Goal: Task Accomplishment & Management: Complete application form

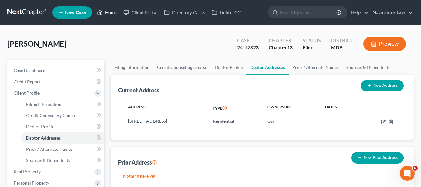
click at [111, 13] on link "Home" at bounding box center [107, 12] width 26 height 11
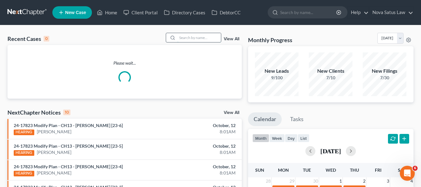
click at [180, 37] on input "search" at bounding box center [199, 37] width 44 height 9
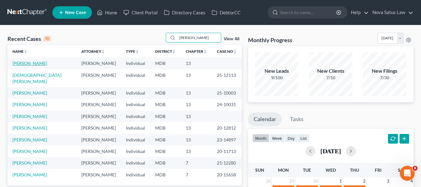
type input "[PERSON_NAME]"
click at [22, 63] on link "[PERSON_NAME]" at bounding box center [29, 62] width 35 height 5
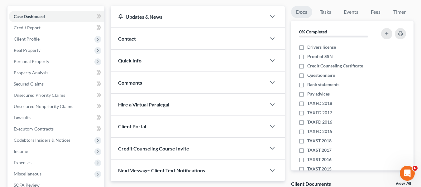
scroll to position [106, 0]
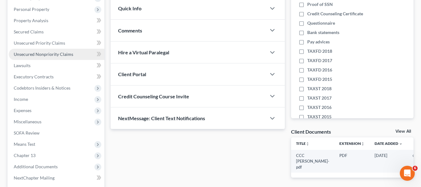
click at [23, 55] on span "Unsecured Nonpriority Claims" at bounding box center [43, 53] width 59 height 5
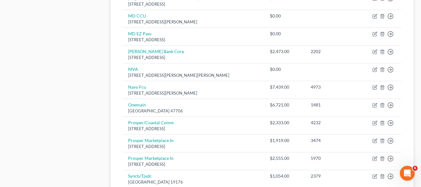
scroll to position [533, 0]
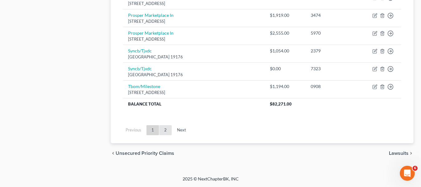
click at [165, 130] on link "2" at bounding box center [165, 130] width 12 height 10
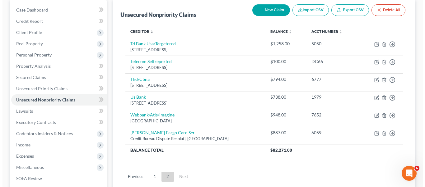
scroll to position [60, 0]
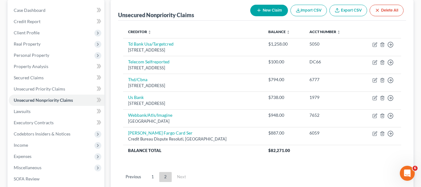
click at [262, 12] on button "New Claim" at bounding box center [269, 11] width 38 height 12
select select "0"
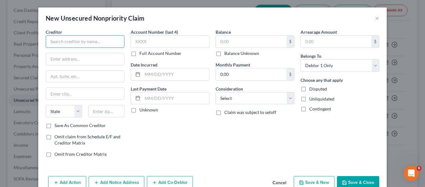
click at [50, 40] on input "text" at bounding box center [85, 41] width 79 height 12
paste input "Woodforest National Bank P.O. [STREET_ADDRESS][US_STATE]"
click at [50, 62] on input "text" at bounding box center [85, 59] width 78 height 12
click at [100, 40] on input "Woodforest National Bank P.O. [STREET_ADDRESS][US_STATE]" at bounding box center [85, 41] width 79 height 12
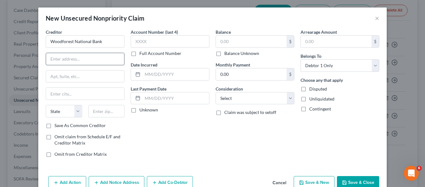
type input "Woodforest National Bank"
click at [73, 56] on input "text" at bounding box center [85, 59] width 78 height 12
paste input "Woodforest National Bank P.O. [STREET_ADDRESS][US_STATE]"
click at [52, 94] on input "text" at bounding box center [85, 94] width 78 height 12
click at [49, 57] on input "Woodforest National Bank P.O. [STREET_ADDRESS][US_STATE]" at bounding box center [85, 59] width 78 height 12
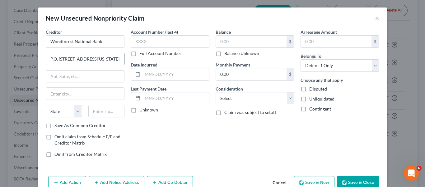
click at [77, 59] on input "P.O. [STREET_ADDRESS][US_STATE]" at bounding box center [85, 59] width 78 height 12
type input "P.O. Box 7889 77387-7889"
click at [95, 113] on input "text" at bounding box center [106, 111] width 36 height 12
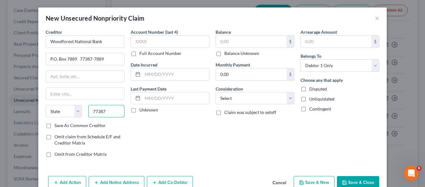
type input "77387"
type input "Spring"
select select "45"
click at [104, 110] on input "77387" at bounding box center [106, 111] width 36 height 12
type input "77387-7889"
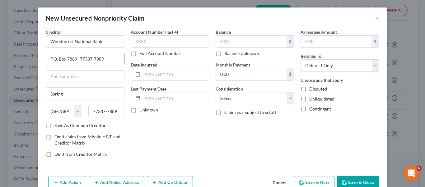
click at [111, 53] on input "P.O. Box 7889 77387-7889" at bounding box center [85, 59] width 78 height 12
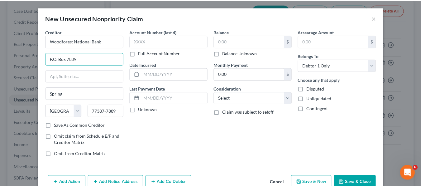
scroll to position [15, 0]
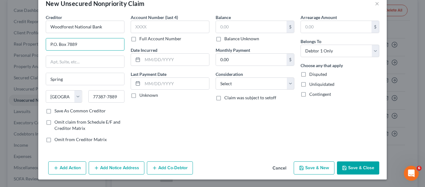
type input "P.O. Box 7889"
click at [347, 165] on button "Save & Close" at bounding box center [358, 167] width 42 height 13
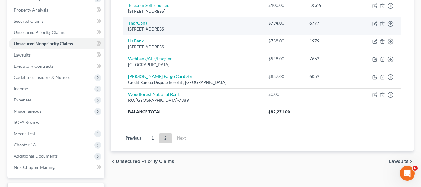
scroll to position [0, 0]
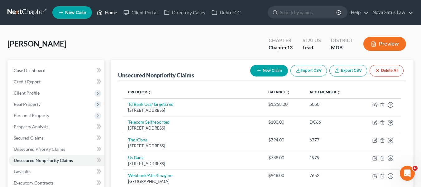
click at [115, 11] on link "Home" at bounding box center [107, 12] width 26 height 11
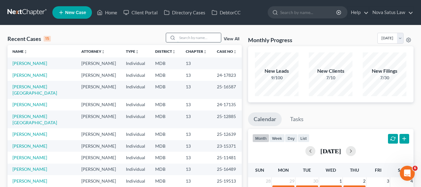
click at [187, 34] on input "search" at bounding box center [199, 37] width 44 height 9
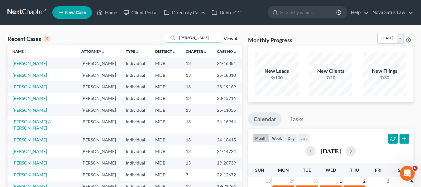
type input "[PERSON_NAME]"
click at [21, 85] on link "[PERSON_NAME]" at bounding box center [29, 86] width 35 height 5
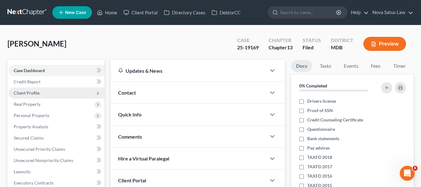
click at [29, 92] on span "Client Profile" at bounding box center [27, 92] width 26 height 5
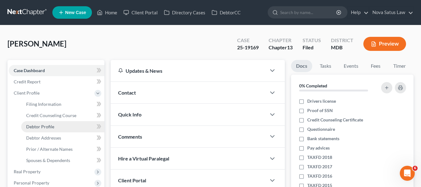
click at [45, 129] on span "Debtor Profile" at bounding box center [40, 126] width 28 height 5
select select "1"
select select "2"
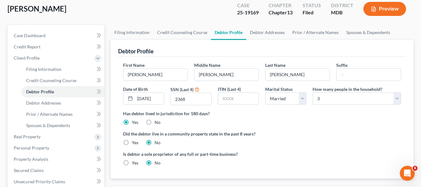
scroll to position [36, 0]
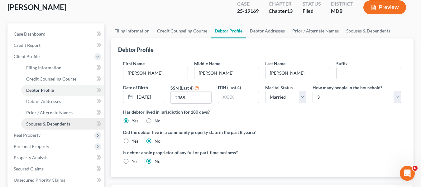
click at [51, 125] on span "Spouses & Dependents" at bounding box center [48, 123] width 44 height 5
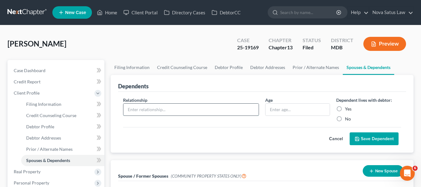
click at [147, 114] on input "text" at bounding box center [190, 109] width 135 height 12
type input "Son"
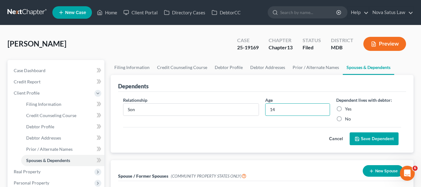
type input "14"
click at [345, 109] on label "Yes" at bounding box center [348, 109] width 7 height 6
click at [347, 109] on input "Yes" at bounding box center [349, 108] width 4 height 4
radio input "true"
click at [365, 139] on button "Save Dependent" at bounding box center [373, 138] width 49 height 13
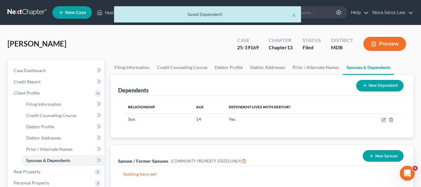
click at [368, 90] on button "New Dependent" at bounding box center [379, 86] width 47 height 12
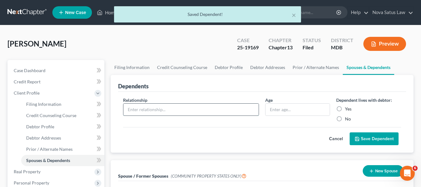
click at [163, 105] on input "text" at bounding box center [190, 109] width 135 height 12
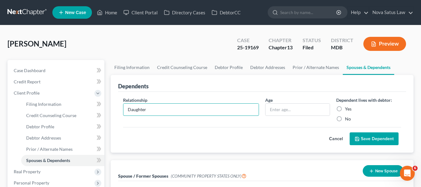
type input "Daughter"
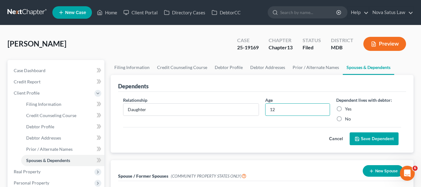
type input "12"
click at [345, 107] on label "Yes" at bounding box center [348, 109] width 7 height 6
click at [347, 107] on input "Yes" at bounding box center [349, 108] width 4 height 4
radio input "true"
click at [359, 134] on button "Save Dependent" at bounding box center [373, 138] width 49 height 13
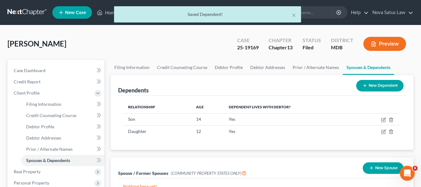
click at [378, 85] on button "New Dependent" at bounding box center [379, 86] width 47 height 12
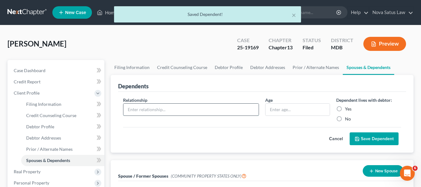
click at [166, 111] on input "text" at bounding box center [190, 109] width 135 height 12
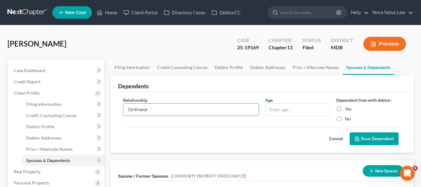
type input "Girlfriend"
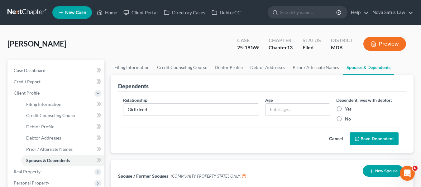
click at [369, 138] on button "Save Dependent" at bounding box center [373, 138] width 49 height 13
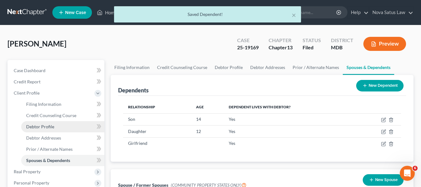
click at [54, 126] on link "Debtor Profile" at bounding box center [62, 126] width 83 height 11
select select "1"
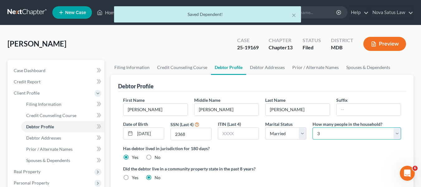
click at [356, 135] on select "Select 1 2 3 4 5 6 7 8 9 10 11 12 13 14 15 16 17 18 19 20" at bounding box center [356, 133] width 88 height 12
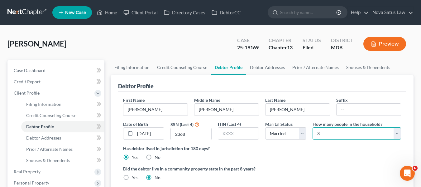
select select "3"
click at [312, 127] on select "Select 1 2 3 4 5 6 7 8 9 10 11 12 13 14 15 16 17 18 19 20" at bounding box center [356, 133] width 88 height 12
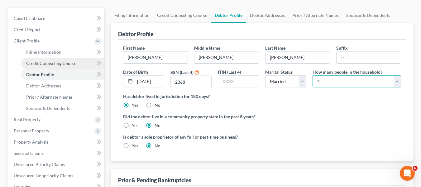
scroll to position [52, 0]
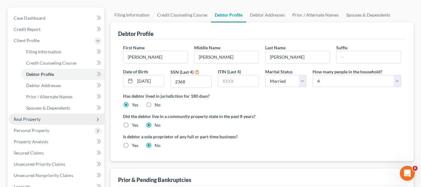
click at [38, 123] on span "Real Property" at bounding box center [57, 118] width 96 height 11
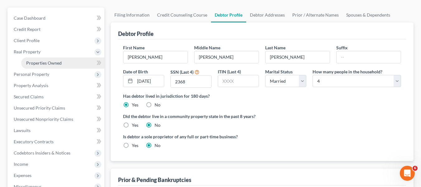
click at [55, 66] on link "Properties Owned" at bounding box center [62, 62] width 83 height 11
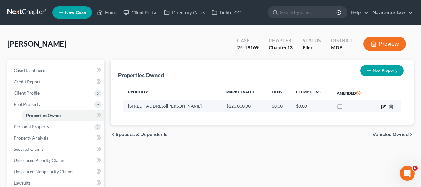
click at [384, 106] on icon "button" at bounding box center [383, 106] width 5 height 5
select select "21"
select select "0"
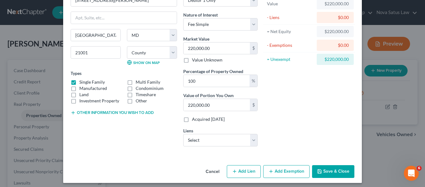
scroll to position [41, 0]
click at [200, 142] on select "Select M&T Bank C/O Orlans PC - $80,000.00 M&T Bank - $71,112.00" at bounding box center [220, 139] width 74 height 12
select select "1"
click at [183, 133] on select "Select M&T Bank C/O Orlans PC - $80,000.00 M&T Bank - $71,112.00" at bounding box center [220, 139] width 74 height 12
select select
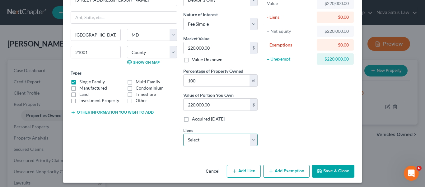
select select "35"
select select "0"
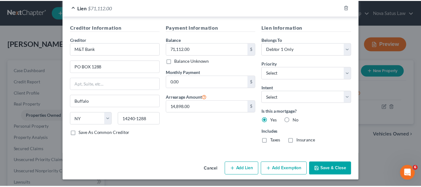
scroll to position [199, 0]
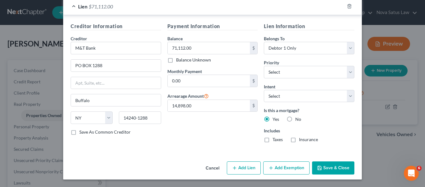
click at [324, 171] on button "Save & Close" at bounding box center [333, 167] width 42 height 13
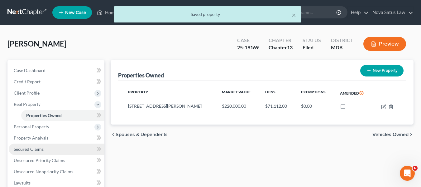
click at [44, 147] on link "Secured Claims" at bounding box center [57, 148] width 96 height 11
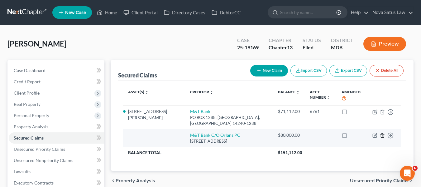
click at [381, 133] on icon "button" at bounding box center [382, 135] width 3 height 4
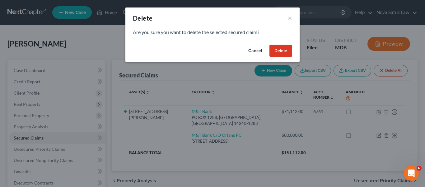
click at [279, 50] on button "Delete" at bounding box center [281, 51] width 23 height 12
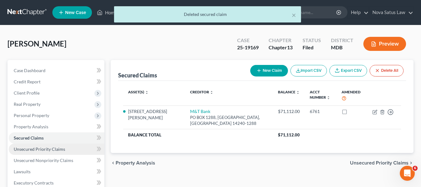
click at [40, 148] on span "Unsecured Priority Claims" at bounding box center [39, 148] width 51 height 5
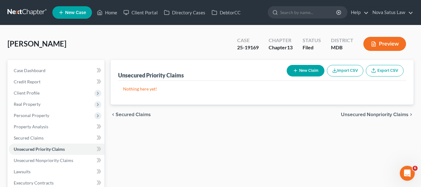
click at [299, 67] on button "New Claim" at bounding box center [306, 71] width 38 height 12
select select "0"
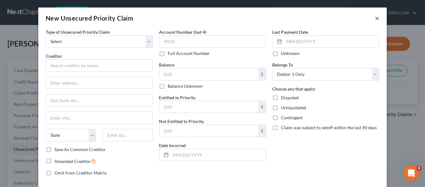
click at [375, 20] on button "×" at bounding box center [377, 17] width 4 height 7
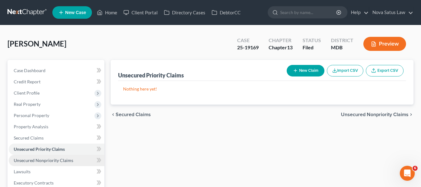
click at [31, 161] on span "Unsecured Nonpriority Claims" at bounding box center [43, 159] width 59 height 5
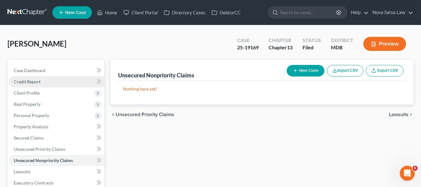
click at [18, 84] on link "Credit Report" at bounding box center [57, 81] width 96 height 11
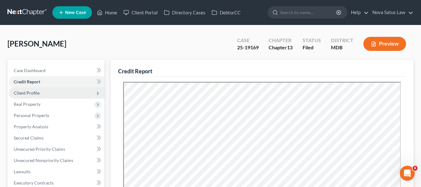
scroll to position [35, 0]
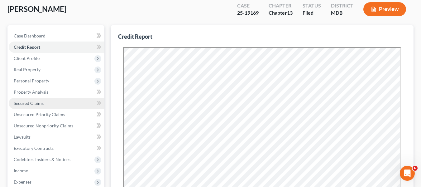
click at [40, 102] on span "Secured Claims" at bounding box center [29, 102] width 30 height 5
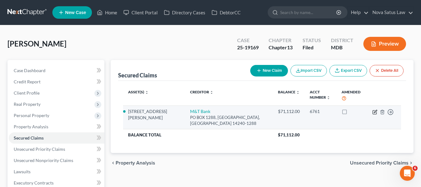
click at [373, 110] on icon "button" at bounding box center [374, 112] width 4 height 4
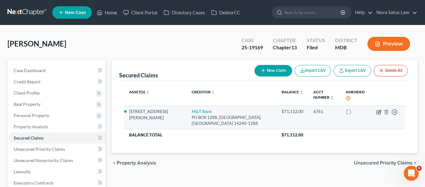
select select "35"
select select "2"
select select "0"
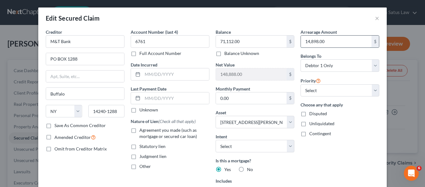
click at [324, 45] on input "14,898.00" at bounding box center [336, 42] width 71 height 12
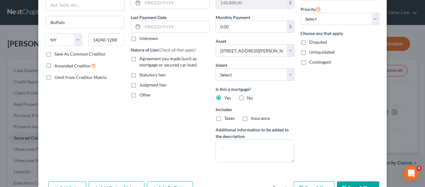
scroll to position [96, 0]
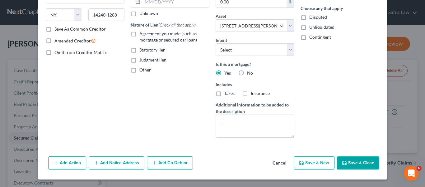
type input "15,000"
click at [350, 162] on button "Save & Close" at bounding box center [358, 162] width 42 height 13
select select
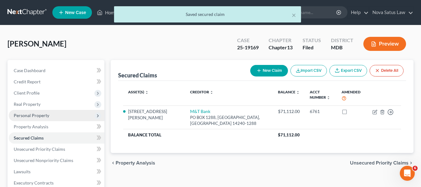
click at [36, 117] on span "Personal Property" at bounding box center [32, 114] width 36 height 5
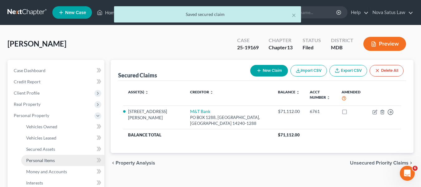
click at [46, 157] on span "Personal Items" at bounding box center [40, 159] width 29 height 5
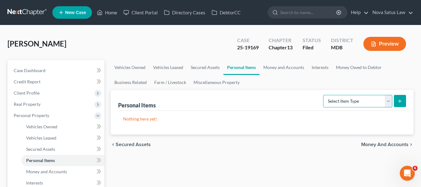
click at [340, 101] on select "Select Item Type Clothing Collectibles Of Value Electronics Firearms Household …" at bounding box center [357, 101] width 69 height 12
select select "household_goods"
click at [324, 95] on select "Select Item Type Clothing Collectibles Of Value Electronics Firearms Household …" at bounding box center [357, 101] width 69 height 12
click at [401, 98] on icon "submit" at bounding box center [399, 100] width 5 height 5
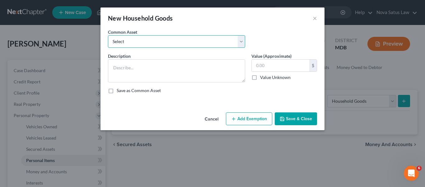
click at [149, 45] on select "Select All household goods and furnishings" at bounding box center [176, 41] width 137 height 12
select select "0"
click at [108, 35] on select "Select All household goods and furnishings" at bounding box center [176, 41] width 137 height 12
type textarea "All household goods and furnishings"
type input "1,500.00"
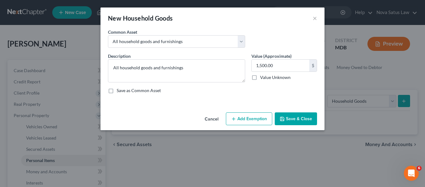
click at [249, 118] on button "Add Exemption" at bounding box center [249, 118] width 46 height 13
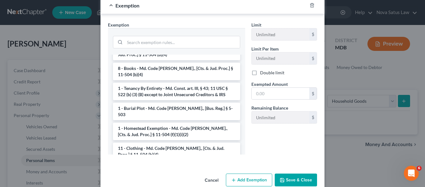
scroll to position [45, 0]
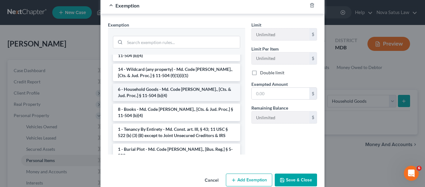
click at [179, 92] on li "6 - Household Goods - Md. Code [PERSON_NAME]., [Cts. & Jud. Proc.] § 11-504 (b)…" at bounding box center [176, 91] width 127 height 17
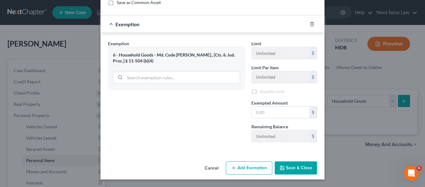
scroll to position [89, 0]
click at [300, 116] on input "text" at bounding box center [281, 112] width 58 height 12
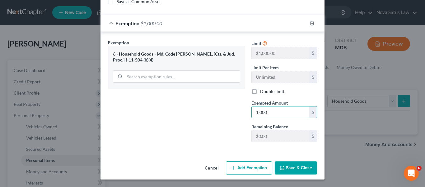
type input "1,000"
click at [252, 164] on button "Add Exemption" at bounding box center [249, 167] width 46 height 13
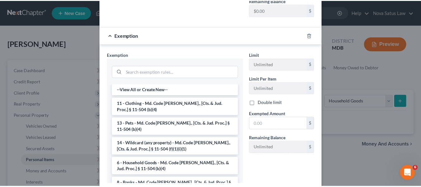
scroll to position [215, 0]
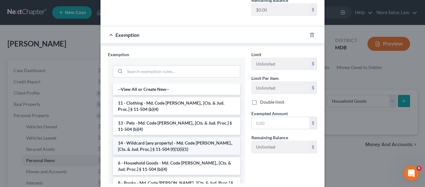
click at [178, 148] on li "14 - Wildcard (any property) - Md. Code [PERSON_NAME]., [Cts. & Jud. Proc.] § 1…" at bounding box center [176, 145] width 127 height 17
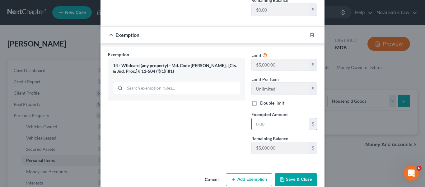
click at [270, 119] on input "text" at bounding box center [281, 124] width 58 height 12
type input "500"
click at [282, 175] on button "Save & Close" at bounding box center [296, 179] width 42 height 13
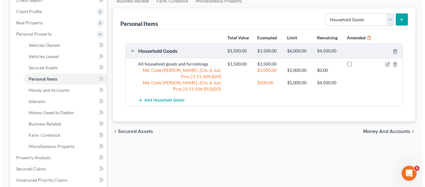
scroll to position [82, 0]
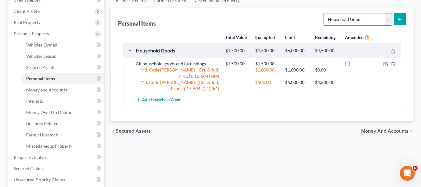
click at [367, 20] on select "Select Item Type Clothing Collectibles Of Value Electronics Firearms Household …" at bounding box center [357, 19] width 69 height 12
select select "electronics"
click at [324, 13] on select "Select Item Type Clothing Collectibles Of Value Electronics Firearms Household …" at bounding box center [357, 19] width 69 height 12
click at [397, 19] on icon "submit" at bounding box center [399, 19] width 5 height 5
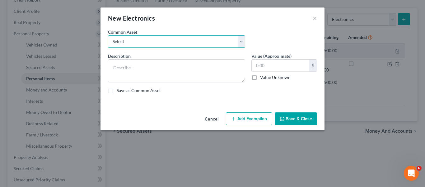
click at [182, 41] on select "Select All electronics including TV's computers music equipment etc" at bounding box center [176, 41] width 137 height 12
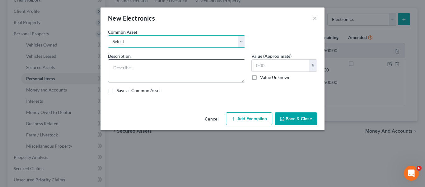
select select "0"
click at [108, 35] on select "Select All electronics including TV's computers music equipment etc" at bounding box center [176, 41] width 137 height 12
type textarea "All electronics including TV's computers music equipment etc"
type input "500.00"
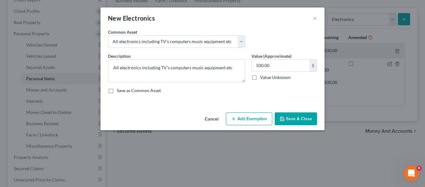
click at [247, 115] on button "Add Exemption" at bounding box center [249, 118] width 46 height 13
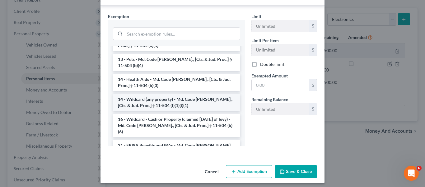
scroll to position [86, 0]
click at [194, 93] on li "14 - Wildcard (any property) - Md. Code [PERSON_NAME]., [Cts. & Jud. Proc.] § 1…" at bounding box center [176, 101] width 127 height 17
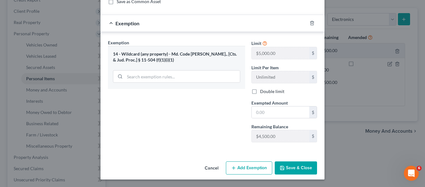
scroll to position [89, 0]
click at [277, 109] on input "text" at bounding box center [281, 112] width 58 height 12
type input "500"
click at [281, 170] on icon "button" at bounding box center [282, 167] width 5 height 5
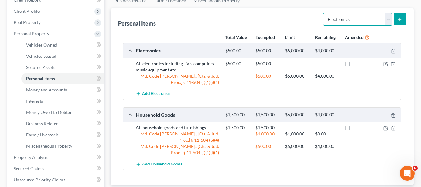
click at [348, 19] on select "Select Item Type Clothing Collectibles Of Value Electronics Firearms Household …" at bounding box center [357, 19] width 69 height 12
select select "clothing"
click at [324, 13] on select "Select Item Type Clothing Collectibles Of Value Electronics Firearms Household …" at bounding box center [357, 19] width 69 height 12
click at [399, 18] on icon "submit" at bounding box center [399, 19] width 5 height 5
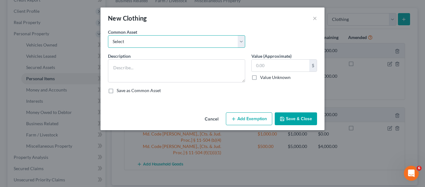
click at [194, 43] on select "Select All articles of clothing including shoes and outerwear" at bounding box center [176, 41] width 137 height 12
select select "0"
click at [108, 35] on select "Select All articles of clothing including shoes and outerwear" at bounding box center [176, 41] width 137 height 12
type textarea "All articles of clothing including shoes and outerwear"
type input "300.00"
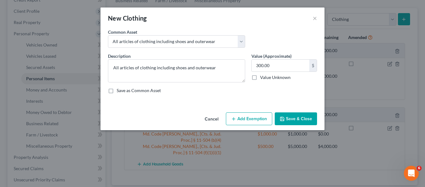
click at [247, 116] on button "Add Exemption" at bounding box center [249, 118] width 46 height 13
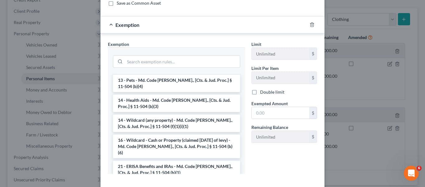
scroll to position [113, 0]
click at [177, 114] on li "14 - Wildcard (any property) - Md. Code [PERSON_NAME]., [Cts. & Jud. Proc.] § 1…" at bounding box center [176, 122] width 127 height 17
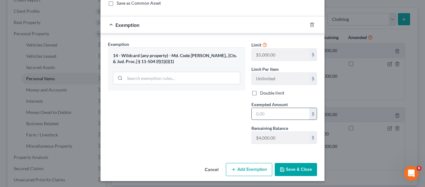
click at [271, 118] on input "text" at bounding box center [281, 114] width 58 height 12
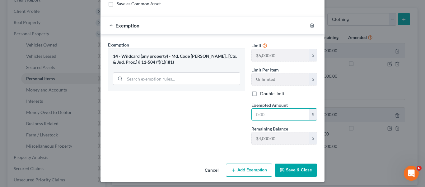
scroll to position [86, 0]
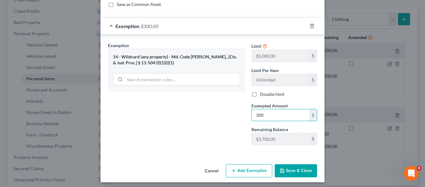
type input "300"
click at [276, 170] on button "Save & Close" at bounding box center [296, 170] width 42 height 13
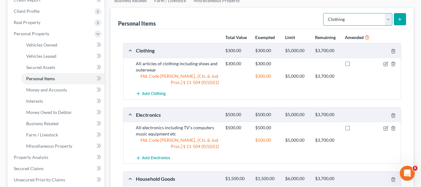
click at [343, 18] on select "Select Item Type Clothing Collectibles Of Value Electronics Firearms Household …" at bounding box center [357, 19] width 69 height 12
select select "jewelry"
click at [324, 13] on select "Select Item Type Clothing Collectibles Of Value Electronics Firearms Household …" at bounding box center [357, 19] width 69 height 12
click at [401, 19] on line "submit" at bounding box center [399, 19] width 3 height 0
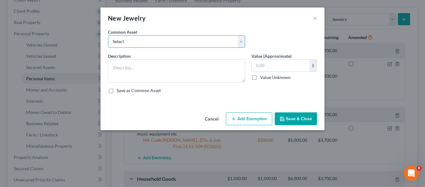
click at [220, 40] on select "Select All jewelry including rings watches bracelets earrings etc" at bounding box center [176, 41] width 137 height 12
select select "0"
click at [108, 35] on select "Select All jewelry including rings watches bracelets earrings etc" at bounding box center [176, 41] width 137 height 12
type textarea "All jewelry including rings watches bracelets earrings etc"
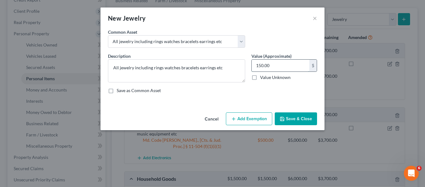
click at [274, 69] on input "150.00" at bounding box center [281, 65] width 58 height 12
type input "100"
click at [243, 119] on button "Add Exemption" at bounding box center [249, 118] width 46 height 13
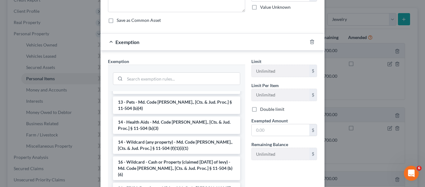
scroll to position [88, 0]
click at [164, 136] on li "14 - Wildcard (any property) - Md. Code [PERSON_NAME]., [Cts. & Jud. Proc.] § 1…" at bounding box center [176, 144] width 127 height 17
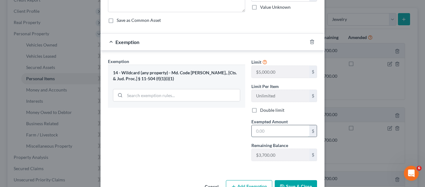
click at [286, 128] on input "text" at bounding box center [281, 131] width 58 height 12
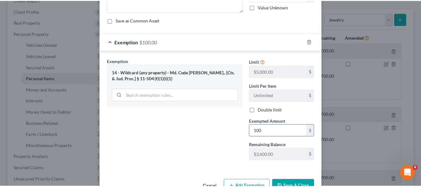
scroll to position [89, 0]
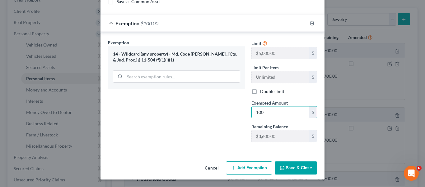
type input "100"
click at [202, 118] on div "Exemption Set must be selected for CA. Exemption * 14 - Wildcard (any property)…" at bounding box center [177, 93] width 144 height 108
click at [292, 164] on button "Save & Close" at bounding box center [296, 167] width 42 height 13
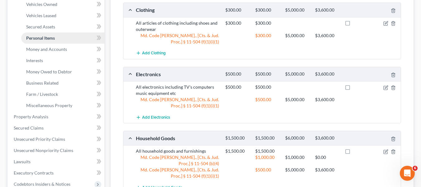
scroll to position [164, 0]
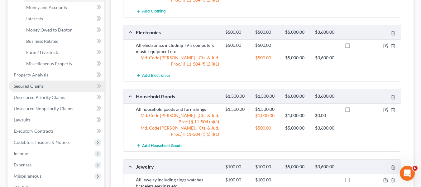
click at [49, 84] on link "Secured Claims" at bounding box center [57, 85] width 96 height 11
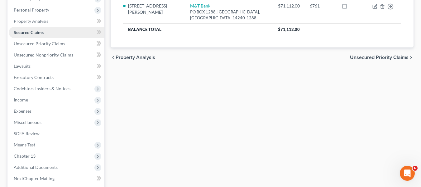
scroll to position [107, 0]
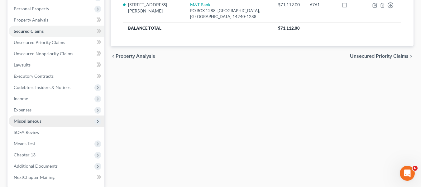
click at [36, 122] on span "Miscellaneous" at bounding box center [28, 120] width 28 height 5
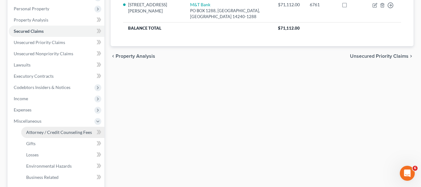
click at [42, 130] on span "Attorney / Credit Counseling Fees" at bounding box center [59, 131] width 66 height 5
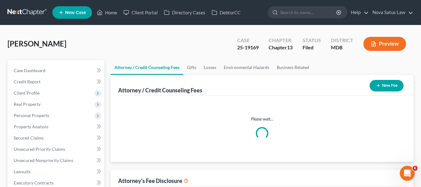
select select "2"
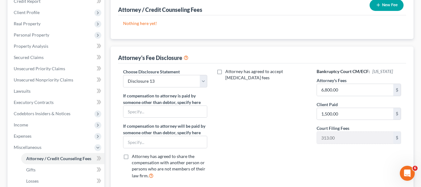
scroll to position [81, 0]
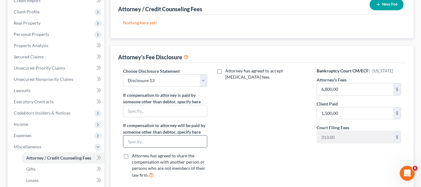
click at [145, 139] on input "text" at bounding box center [165, 141] width 84 height 12
type input "Chapter 13 Trustee through plan"
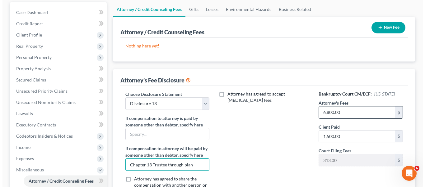
scroll to position [58, 0]
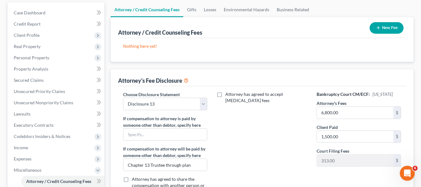
click at [382, 26] on button "New Fee" at bounding box center [386, 28] width 34 height 12
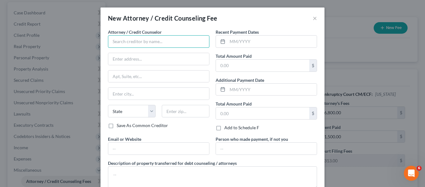
click at [162, 40] on input "text" at bounding box center [159, 41] width 102 height 12
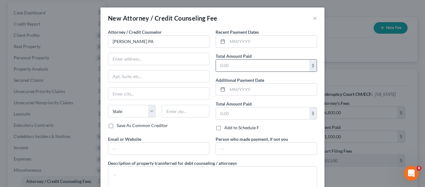
type input "[PERSON_NAME] PA"
click at [256, 67] on input "text" at bounding box center [262, 65] width 93 height 12
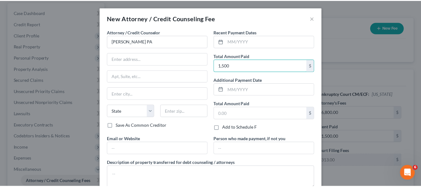
scroll to position [42, 0]
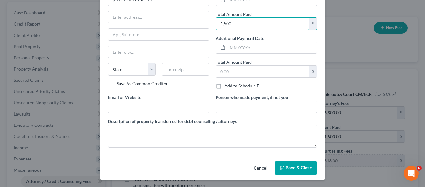
type input "1,500"
click at [297, 165] on span "Save & Close" at bounding box center [299, 167] width 26 height 5
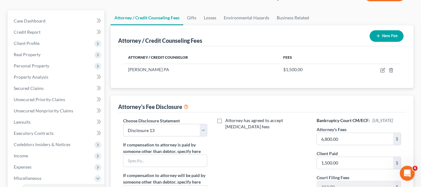
scroll to position [49, 0]
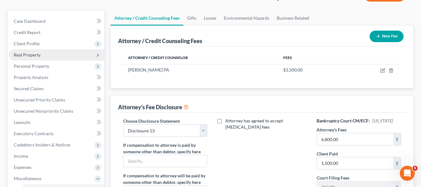
click at [24, 59] on span "Real Property" at bounding box center [57, 54] width 96 height 11
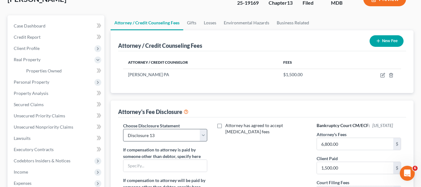
scroll to position [43, 0]
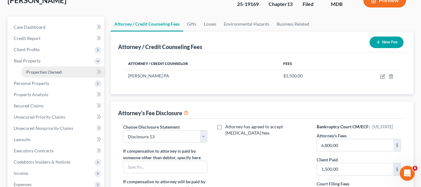
click at [31, 72] on span "Properties Owned" at bounding box center [44, 71] width 36 height 5
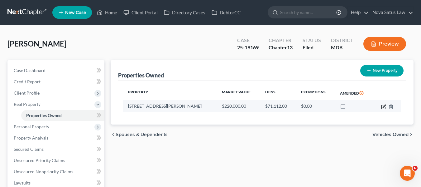
click at [383, 106] on icon "button" at bounding box center [383, 105] width 3 height 3
select select "21"
select select "12"
select select "0"
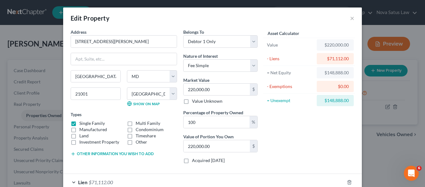
scroll to position [38, 0]
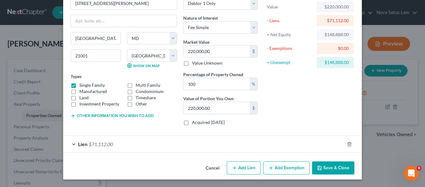
click at [269, 165] on icon "button" at bounding box center [271, 167] width 5 height 5
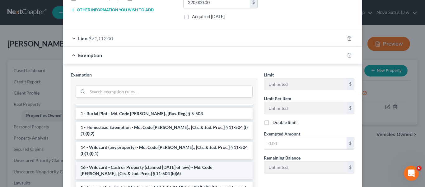
scroll to position [29, 0]
click at [143, 130] on li "1 - Homestead Exemption - Md. Code [PERSON_NAME]., [Cts. & Jud. Proc.] § 11-504…" at bounding box center [164, 130] width 177 height 17
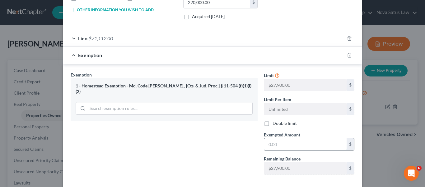
click at [278, 142] on input "text" at bounding box center [305, 144] width 83 height 12
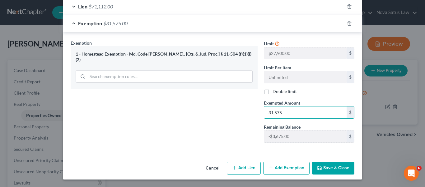
type input "31,575"
click at [310, 168] on div "Cancel Add Lien Add Lease Add Exemption Save & Close" at bounding box center [212, 169] width 299 height 21
click at [320, 169] on icon "button" at bounding box center [319, 167] width 5 height 5
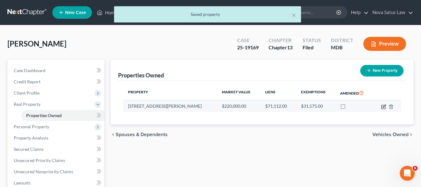
click at [381, 105] on icon "button" at bounding box center [383, 107] width 4 height 4
select select "21"
select select "12"
select select "0"
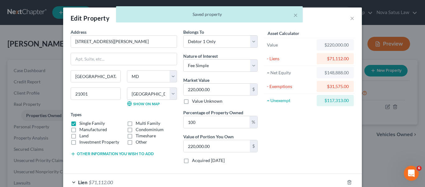
scroll to position [55, 0]
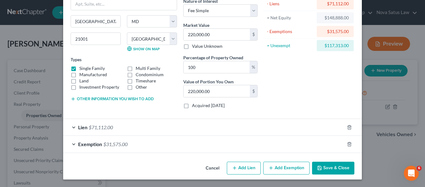
click at [271, 166] on icon "button" at bounding box center [271, 167] width 5 height 5
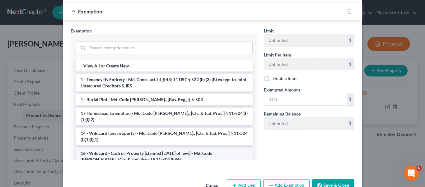
click at [128, 147] on li "16 - Wildcard - Cash or Property (claimed [DATE] of levy) - Md. Code [PERSON_NA…" at bounding box center [164, 155] width 177 height 17
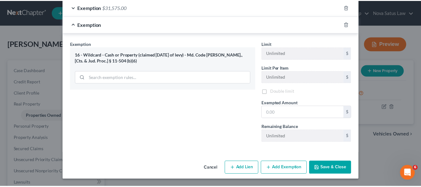
scroll to position [192, 0]
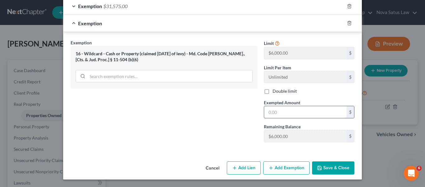
click at [290, 116] on input "text" at bounding box center [305, 112] width 83 height 12
type input "6,000"
click at [320, 165] on icon "button" at bounding box center [319, 167] width 5 height 5
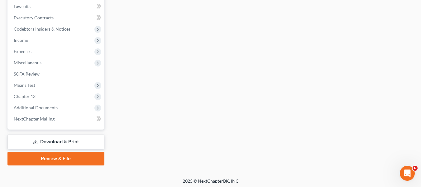
scroll to position [178, 0]
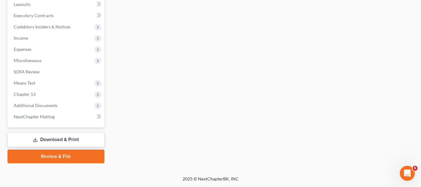
click at [47, 136] on link "Download & Print" at bounding box center [55, 139] width 97 height 15
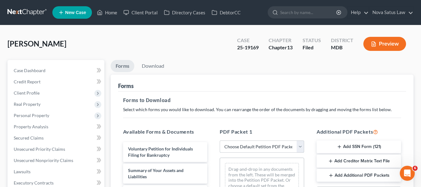
click at [244, 143] on select "Choose Default Petition PDF Packet Complete Bankruptcy Petition (all forms and …" at bounding box center [262, 146] width 84 height 12
select select "0"
click at [220, 140] on select "Choose Default Petition PDF Packet Complete Bankruptcy Petition (all forms and …" at bounding box center [262, 146] width 84 height 12
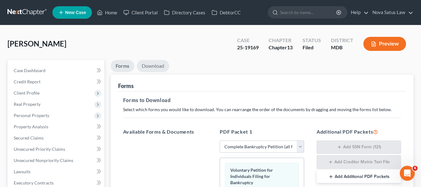
click at [155, 67] on link "Download" at bounding box center [153, 66] width 32 height 12
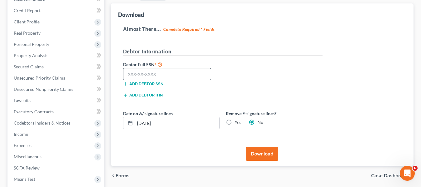
scroll to position [71, 0]
click at [135, 74] on input "text" at bounding box center [167, 74] width 88 height 12
type input "212-23-2368"
click at [260, 153] on button "Download" at bounding box center [262, 153] width 32 height 14
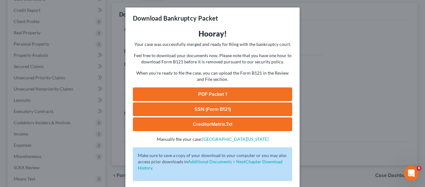
click at [206, 96] on link "PDF Packet 1" at bounding box center [212, 94] width 159 height 14
click at [210, 105] on link "SSN (Form B121)" at bounding box center [212, 109] width 159 height 14
click at [342, 67] on div "Download Bankruptcy Packet Hooray! Your case was successfully merged and ready …" at bounding box center [212, 93] width 425 height 187
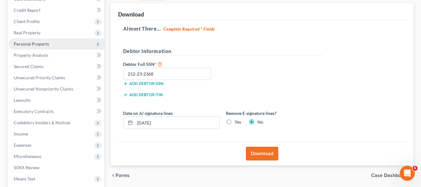
scroll to position [0, 0]
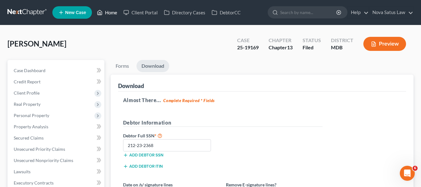
click at [109, 12] on link "Home" at bounding box center [107, 12] width 26 height 11
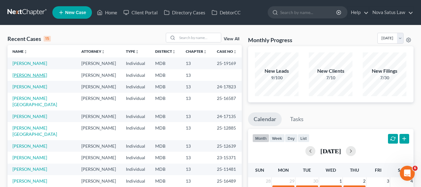
click at [18, 75] on link "[PERSON_NAME]" at bounding box center [29, 74] width 35 height 5
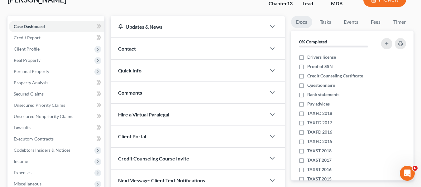
scroll to position [44, 0]
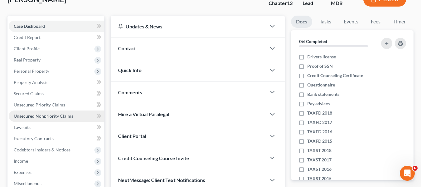
click at [26, 118] on span "Unsecured Nonpriority Claims" at bounding box center [43, 115] width 59 height 5
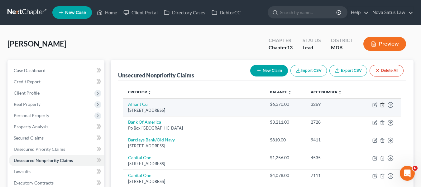
click at [382, 105] on line "button" at bounding box center [382, 104] width 0 height 1
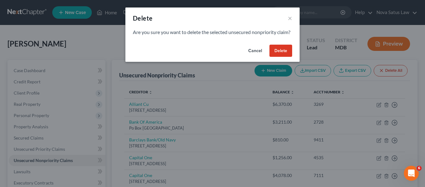
click at [277, 56] on button "Delete" at bounding box center [281, 51] width 23 height 12
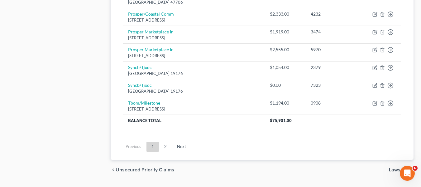
scroll to position [501, 0]
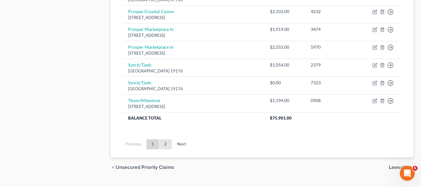
click at [167, 142] on link "2" at bounding box center [165, 144] width 12 height 10
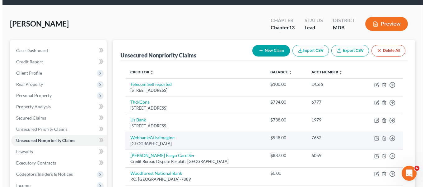
scroll to position [20, 0]
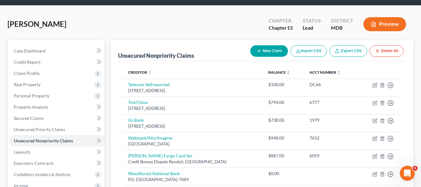
click at [258, 50] on icon "button" at bounding box center [258, 50] width 5 height 5
select select "0"
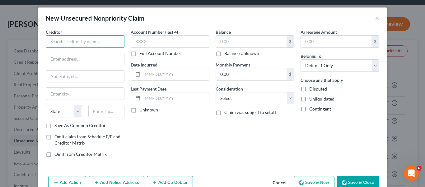
click at [70, 43] on input "text" at bounding box center [85, 41] width 79 height 12
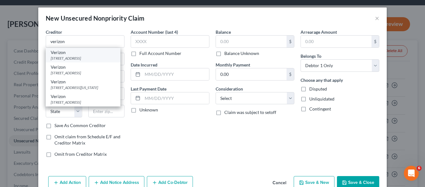
click at [82, 56] on div "[STREET_ADDRESS]" at bounding box center [83, 57] width 65 height 5
type input "Verizon"
type input "[STREET_ADDRESS]"
type input "[GEOGRAPHIC_DATA]"
select select "42"
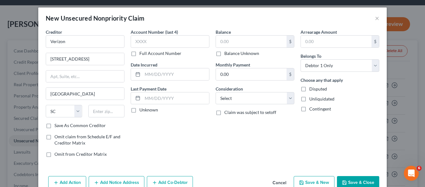
click at [345, 181] on icon "button" at bounding box center [344, 182] width 5 height 5
type input "0.00"
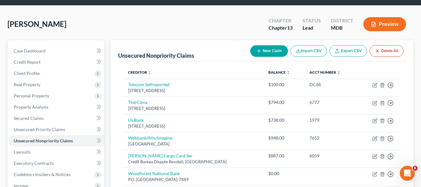
click at [262, 50] on button "New Claim" at bounding box center [269, 51] width 38 height 12
select select "0"
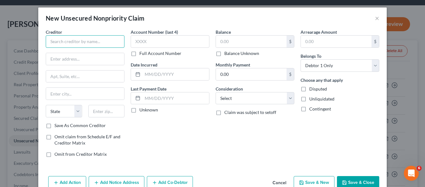
click at [90, 38] on input "text" at bounding box center [85, 41] width 79 height 12
type input "[GEOGRAPHIC_DATA]"
click at [74, 56] on input "text" at bounding box center [85, 59] width 78 height 12
paste input "[STREET_ADDRESS]"
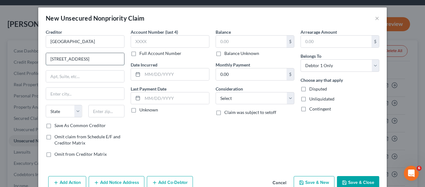
scroll to position [0, 26]
type input "[STREET_ADDRESS]"
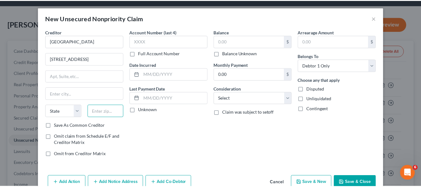
scroll to position [0, 0]
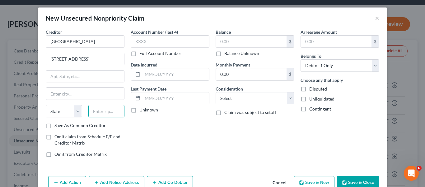
click at [96, 115] on input "text" at bounding box center [106, 111] width 36 height 12
type input "18624"
type input "Lake Harmony"
select select "39"
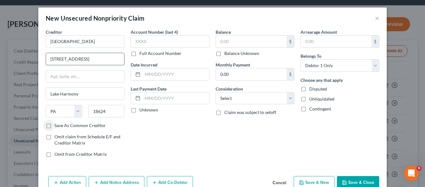
click at [86, 58] on input "[STREET_ADDRESS]" at bounding box center [85, 59] width 78 height 12
type input "428 Moseywood Rd"
click at [355, 178] on button "Save & Close" at bounding box center [358, 182] width 42 height 13
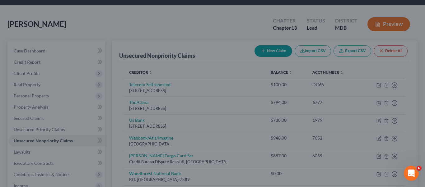
type input "0.00"
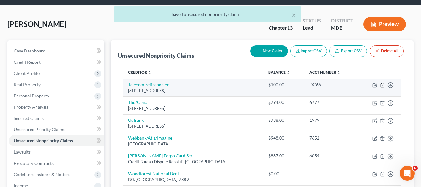
click at [382, 85] on icon "button" at bounding box center [382, 85] width 5 height 5
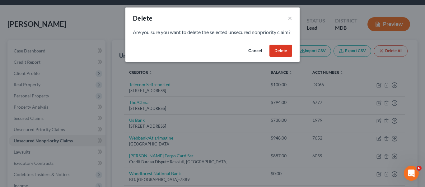
click at [275, 57] on button "Delete" at bounding box center [281, 51] width 23 height 12
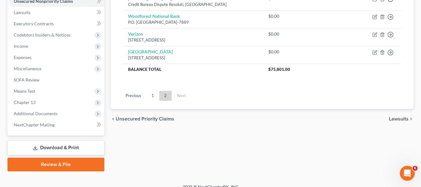
scroll to position [167, 0]
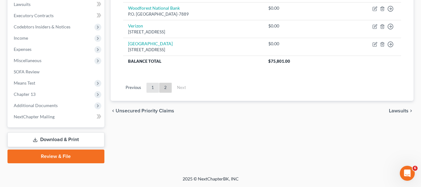
click at [153, 85] on link "1" at bounding box center [152, 88] width 12 height 10
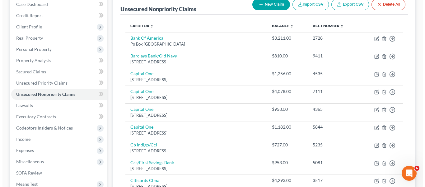
scroll to position [0, 0]
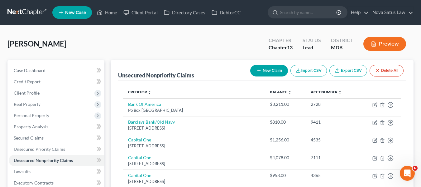
click at [264, 65] on button "New Claim" at bounding box center [269, 71] width 38 height 12
select select "0"
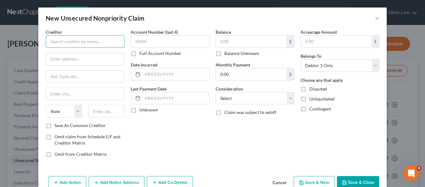
click at [79, 36] on input "text" at bounding box center [85, 41] width 79 height 12
paste input "Nelnet Inc., [STREET_ADDRESS]"
type input "Nelnet Inc., [STREET_ADDRESS]"
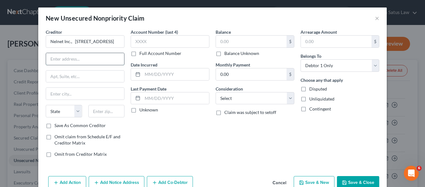
click at [66, 58] on input "text" at bounding box center [85, 59] width 78 height 12
paste input "Nelnet Inc., [STREET_ADDRESS]"
type input "Nelnet Inc., [STREET_ADDRESS]"
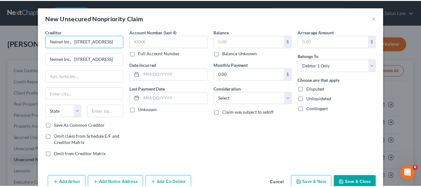
scroll to position [0, 0]
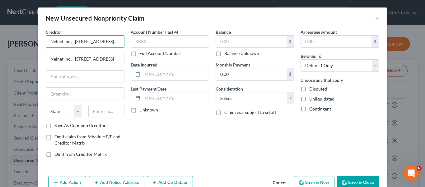
click at [69, 40] on input "Nelnet Inc., [STREET_ADDRESS]" at bounding box center [85, 41] width 79 height 12
type input "Nelnet Inc., 68508"
click at [98, 109] on input "text" at bounding box center [106, 111] width 36 height 12
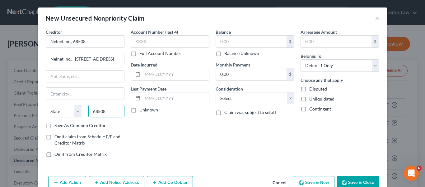
type input "68508"
type input "Lincoln"
select select "30"
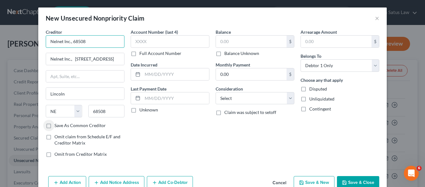
click at [93, 40] on input "Nelnet Inc., 68508" at bounding box center [85, 41] width 79 height 12
type input "Nelnet Inc."
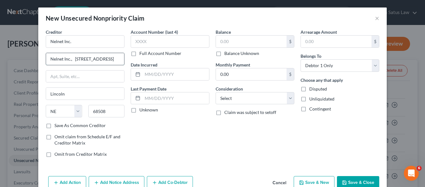
click at [48, 56] on input "Nelnet Inc., [STREET_ADDRESS]" at bounding box center [85, 59] width 78 height 12
click at [89, 58] on input "[STREET_ADDRESS]" at bounding box center [85, 59] width 78 height 12
type input "[STREET_ADDRESS]"
click at [344, 176] on button "Save & Close" at bounding box center [358, 182] width 42 height 13
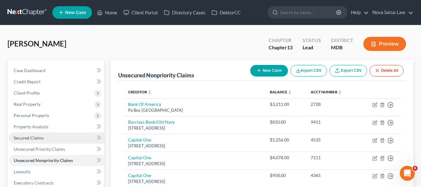
click at [37, 138] on span "Secured Claims" at bounding box center [29, 137] width 30 height 5
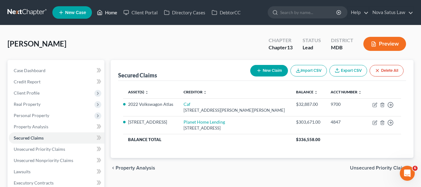
click at [111, 10] on link "Home" at bounding box center [107, 12] width 26 height 11
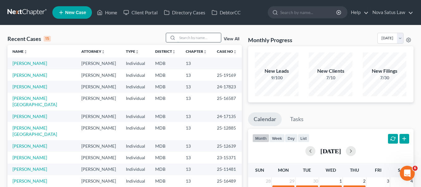
click at [184, 37] on input "search" at bounding box center [199, 37] width 44 height 9
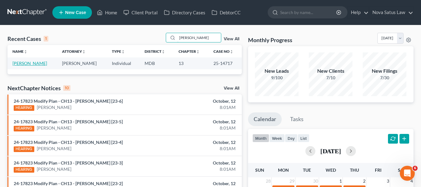
type input "[PERSON_NAME]"
click at [21, 65] on link "[PERSON_NAME]" at bounding box center [29, 62] width 35 height 5
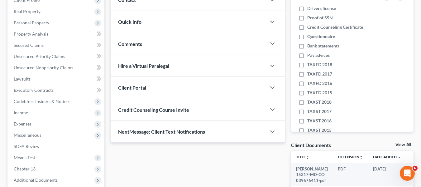
scroll to position [92, 0]
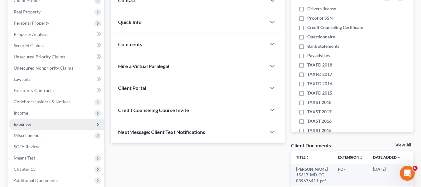
click at [24, 124] on span "Expenses" at bounding box center [23, 123] width 18 height 5
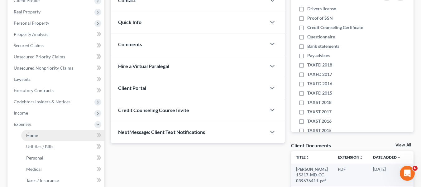
click at [45, 133] on link "Home" at bounding box center [62, 135] width 83 height 11
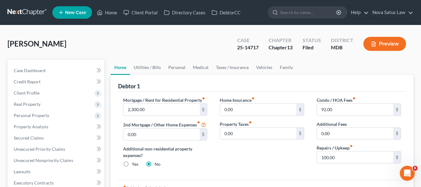
click at [75, 12] on span "New Case" at bounding box center [75, 12] width 21 height 5
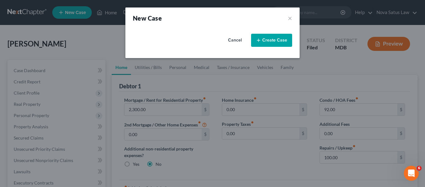
select select "38"
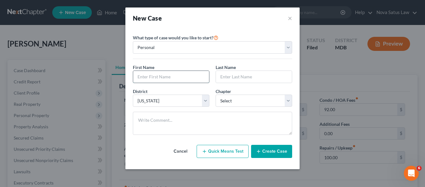
click at [161, 78] on input "text" at bounding box center [171, 77] width 76 height 12
type input "[PERSON_NAME]"
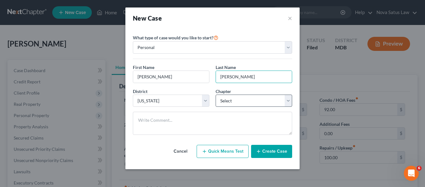
type input "[PERSON_NAME]"
click at [254, 96] on select "Select 7 11 12 13" at bounding box center [254, 100] width 77 height 12
select select "3"
click at [216, 94] on select "Select 7 11 12 13" at bounding box center [254, 100] width 77 height 12
click at [268, 151] on button "Create Case" at bounding box center [271, 151] width 41 height 13
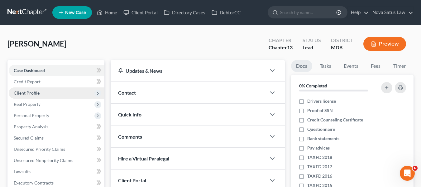
click at [40, 96] on span "Client Profile" at bounding box center [57, 92] width 96 height 11
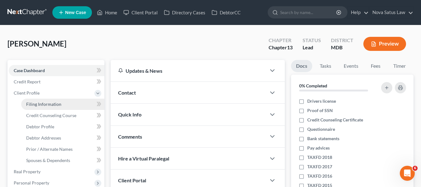
click at [56, 104] on span "Filing Information" at bounding box center [43, 103] width 35 height 5
select select "1"
select select "0"
select select "3"
select select "38"
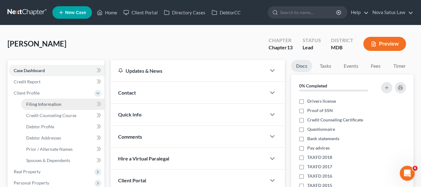
select select "21"
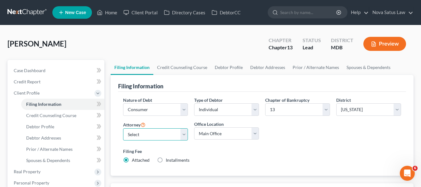
click at [156, 137] on select "Select [PERSON_NAME] - MDB [PERSON_NAME] - MDB [PERSON_NAME] - null" at bounding box center [155, 134] width 65 height 12
select select "0"
click at [123, 128] on select "Select [PERSON_NAME] - MDB [PERSON_NAME] - MDB [PERSON_NAME] - null" at bounding box center [155, 134] width 65 height 12
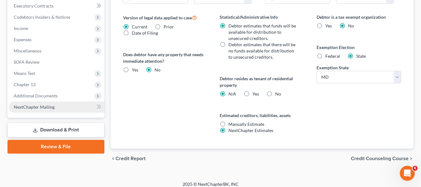
scroll to position [244, 0]
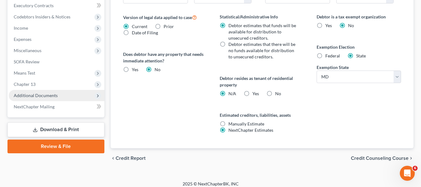
click at [35, 95] on span "Additional Documents" at bounding box center [36, 95] width 44 height 5
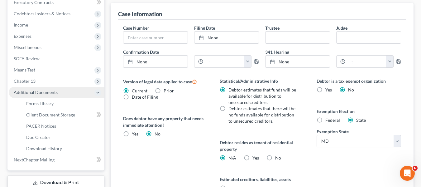
scroll to position [177, 0]
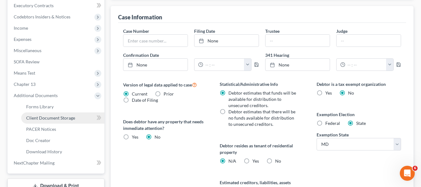
click at [46, 118] on span "Client Document Storage" at bounding box center [50, 117] width 49 height 5
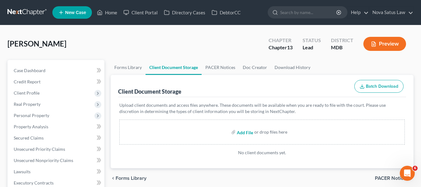
click at [246, 132] on input "file" at bounding box center [244, 131] width 15 height 11
type input "C:\fakepath\[PERSON_NAME] 15317-MD-CC-040182497.pdf"
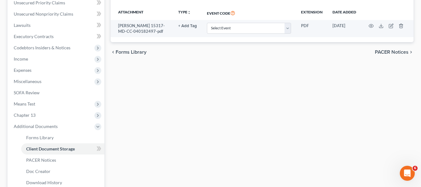
scroll to position [147, 0]
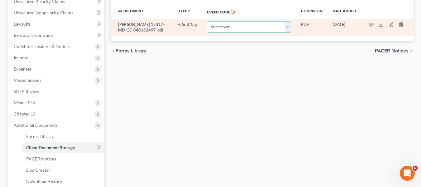
click at [267, 30] on select "Select Event Affidavit Affidavit of Adequate Protection and Lease Payments Affi…" at bounding box center [249, 26] width 84 height 11
select select "14"
click at [207, 21] on select "Select Event Affidavit Affidavit of Adequate Protection and Lease Payments Affi…" at bounding box center [249, 26] width 84 height 11
click at [370, 23] on icon "button" at bounding box center [370, 24] width 5 height 5
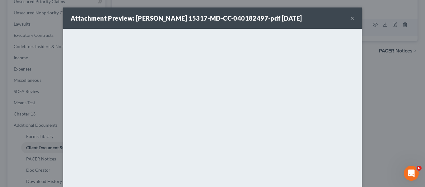
click at [350, 21] on button "×" at bounding box center [352, 17] width 4 height 7
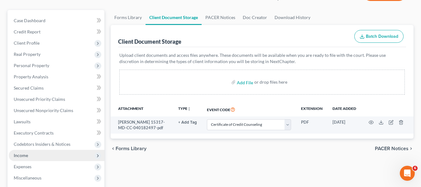
scroll to position [50, 0]
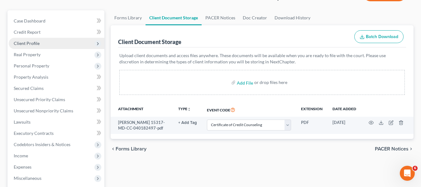
click at [45, 43] on span "Client Profile" at bounding box center [57, 43] width 96 height 11
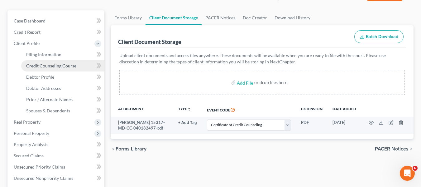
click at [45, 70] on link "Credit Counseling Course" at bounding box center [62, 65] width 83 height 11
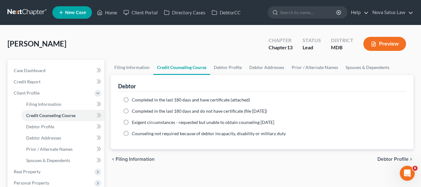
click at [132, 99] on label "Completed in the last 180 days and have certificate (attached)" at bounding box center [191, 100] width 118 height 6
click at [134, 99] on input "Completed in the last 180 days and have certificate (attached)" at bounding box center [136, 99] width 4 height 4
radio input "true"
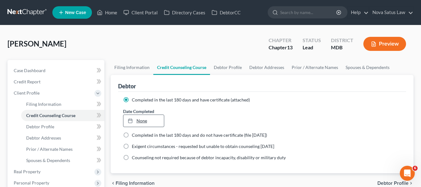
type input "[DATE]"
click at [138, 121] on link "None" at bounding box center [143, 121] width 40 height 12
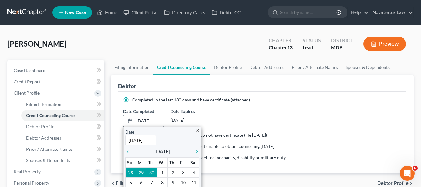
scroll to position [33, 0]
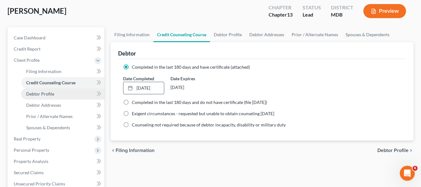
click at [45, 98] on link "Debtor Profile" at bounding box center [62, 93] width 83 height 11
select select "0"
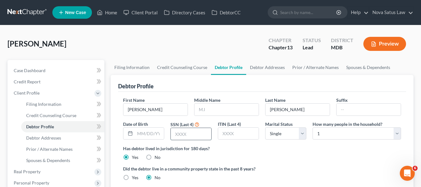
click at [172, 134] on input "text" at bounding box center [191, 134] width 40 height 12
type input "9994"
click at [143, 132] on input "text" at bounding box center [149, 133] width 29 height 12
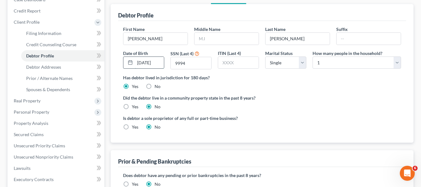
scroll to position [71, 0]
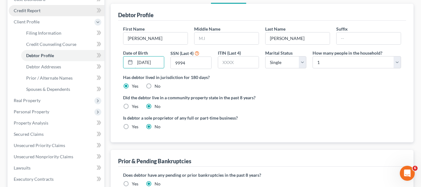
type input "[DATE]"
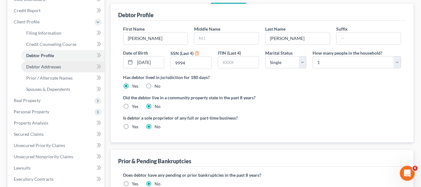
click at [49, 64] on span "Debtor Addresses" at bounding box center [43, 66] width 35 height 5
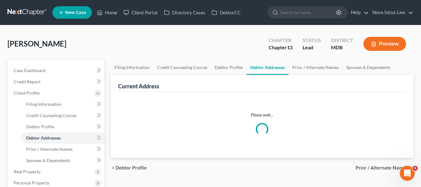
select select "0"
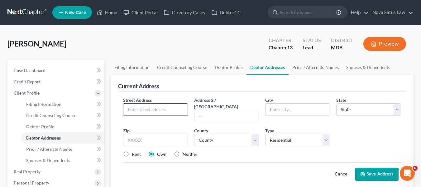
click at [138, 106] on input "text" at bounding box center [155, 109] width 64 height 12
type input "[STREET_ADDRESS]"
click at [127, 134] on input "text" at bounding box center [155, 140] width 65 height 12
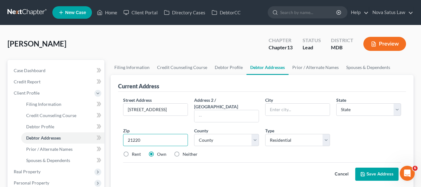
type input "21220"
type input "Middle River"
select select "21"
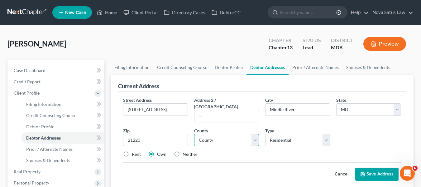
click at [210, 134] on select "County [GEOGRAPHIC_DATA] [GEOGRAPHIC_DATA] [GEOGRAPHIC_DATA] [GEOGRAPHIC_DATA] …" at bounding box center [226, 140] width 65 height 12
select select "2"
click at [194, 134] on select "County [GEOGRAPHIC_DATA] [GEOGRAPHIC_DATA] [GEOGRAPHIC_DATA] [GEOGRAPHIC_DATA] …" at bounding box center [226, 140] width 65 height 12
click at [363, 171] on icon at bounding box center [362, 173] width 5 height 5
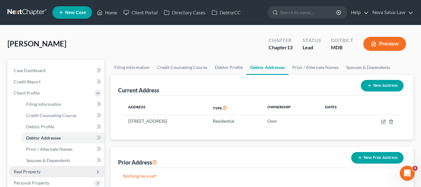
click at [28, 171] on span "Real Property" at bounding box center [27, 170] width 27 height 5
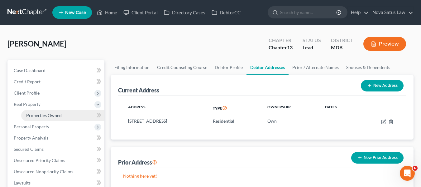
click at [61, 115] on span "Properties Owned" at bounding box center [44, 114] width 36 height 5
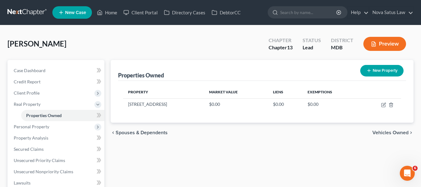
click at [381, 70] on button "New Property" at bounding box center [381, 71] width 43 height 12
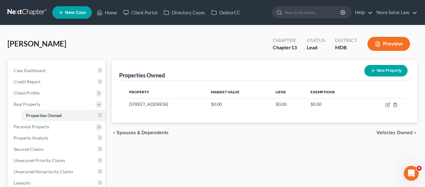
select select "21"
select select "2"
select select "0"
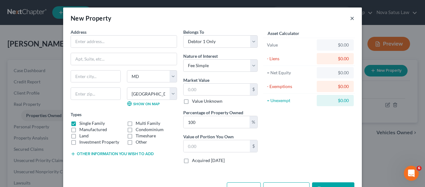
click at [351, 20] on button "×" at bounding box center [352, 17] width 4 height 7
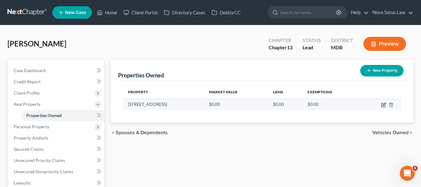
click at [382, 104] on icon "button" at bounding box center [383, 104] width 5 height 5
select select "21"
select select "2"
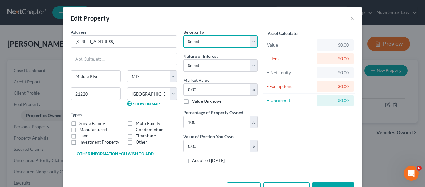
click at [238, 46] on select "Select Debtor 1 Only Debtor 2 Only Debtor 1 And Debtor 2 Only At Least One Of T…" at bounding box center [220, 41] width 74 height 12
select select "0"
click at [183, 35] on select "Select Debtor 1 Only Debtor 2 Only Debtor 1 And Debtor 2 Only At Least One Of T…" at bounding box center [220, 41] width 74 height 12
click at [220, 66] on select "Select Fee Simple Joint Tenant Life Estate Equitable Interest Future Interest T…" at bounding box center [220, 65] width 74 height 12
select select "0"
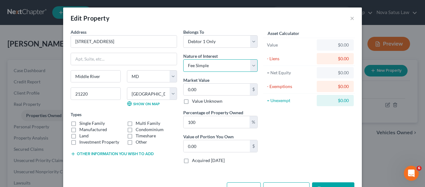
click at [183, 59] on select "Select Fee Simple Joint Tenant Life Estate Equitable Interest Future Interest T…" at bounding box center [220, 65] width 74 height 12
click at [208, 89] on input "0.00" at bounding box center [217, 89] width 66 height 12
type input "3"
type input "3.00"
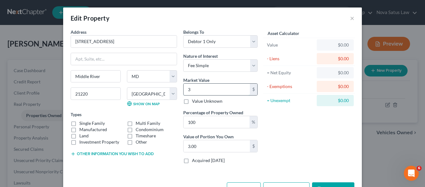
type input "35"
type input "35.00"
type input "350"
type input "350.00"
type input "3500"
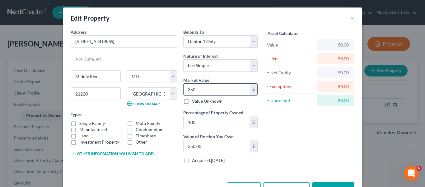
type input "3,500.00"
type input "3,5000"
type input "35,000.00"
type input "35,0000"
type input "350,000.00"
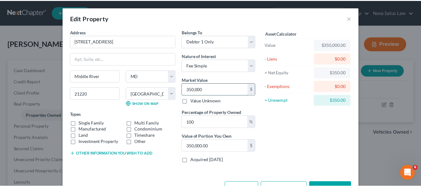
scroll to position [21, 0]
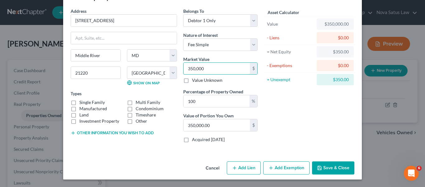
type input "350,000"
click at [328, 166] on button "Save & Close" at bounding box center [333, 167] width 42 height 13
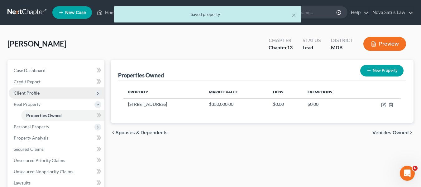
click at [38, 92] on span "Client Profile" at bounding box center [27, 92] width 26 height 5
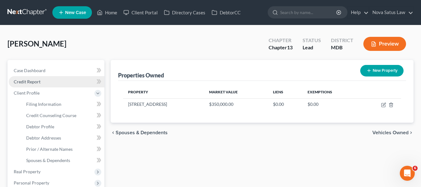
click at [34, 82] on span "Credit Report" at bounding box center [27, 81] width 27 height 5
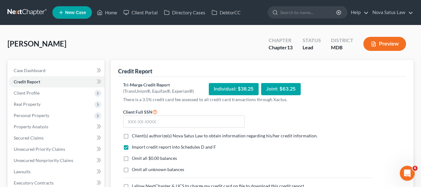
click at [132, 137] on label "Client(s) authorize(s) Nova Satus Law to obtain information regarding his/her c…" at bounding box center [225, 135] width 186 height 6
click at [134, 136] on input "Client(s) authorize(s) Nova Satus Law to obtain information regarding his/her c…" at bounding box center [136, 134] width 4 height 4
checkbox input "true"
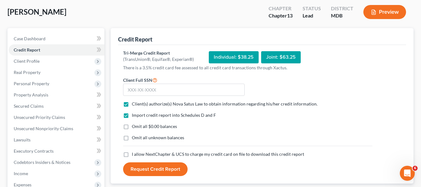
scroll to position [32, 0]
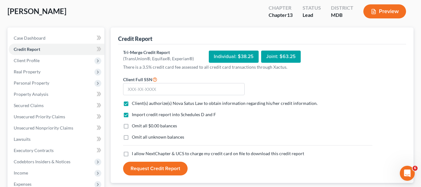
click at [132, 151] on label "I allow NextChapter & UCS to charge my credit card on file to download this cre…" at bounding box center [218, 153] width 172 height 6
click at [134, 151] on input "I allow NextChapter & UCS to charge my credit card on file to download this cre…" at bounding box center [136, 152] width 4 height 4
checkbox input "true"
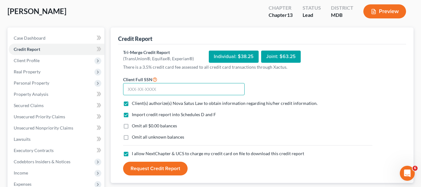
click at [139, 87] on input "text" at bounding box center [183, 89] width 121 height 12
type input "215-68-9994"
click at [150, 165] on button "Request Credit Report" at bounding box center [155, 168] width 64 height 14
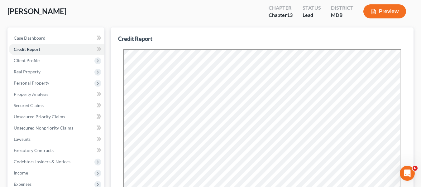
scroll to position [0, 0]
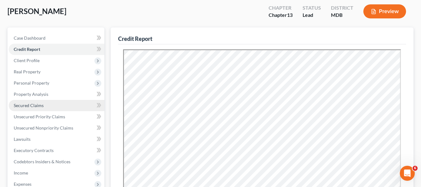
click at [35, 102] on link "Secured Claims" at bounding box center [57, 105] width 96 height 11
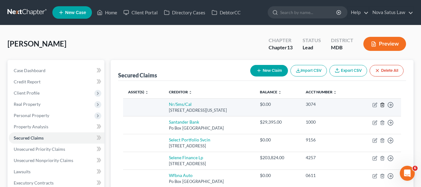
click at [381, 104] on icon "button" at bounding box center [382, 104] width 3 height 4
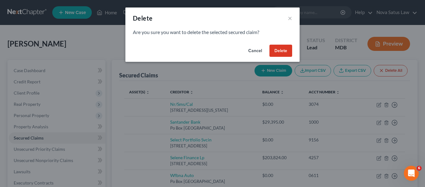
click at [274, 46] on button "Delete" at bounding box center [281, 51] width 23 height 12
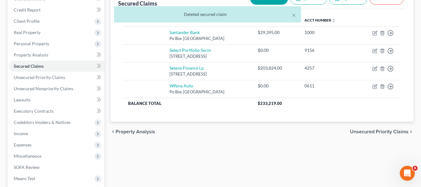
scroll to position [72, 0]
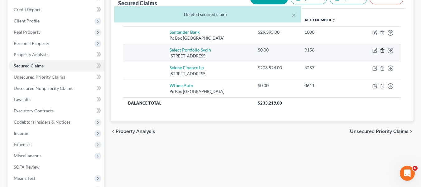
click at [382, 51] on line "button" at bounding box center [382, 50] width 0 height 1
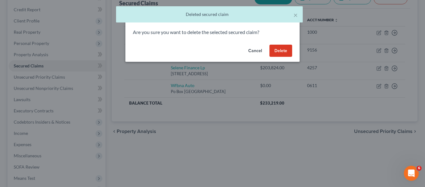
click at [282, 47] on button "Delete" at bounding box center [281, 51] width 23 height 12
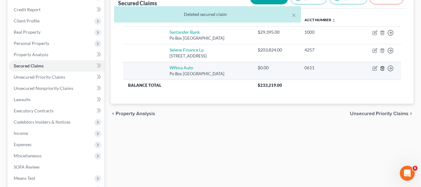
click at [382, 69] on line "button" at bounding box center [382, 68] width 0 height 1
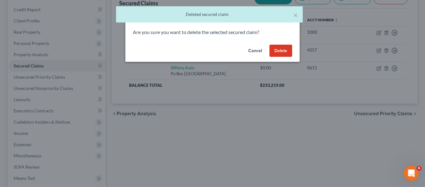
click at [284, 51] on button "Delete" at bounding box center [281, 51] width 23 height 12
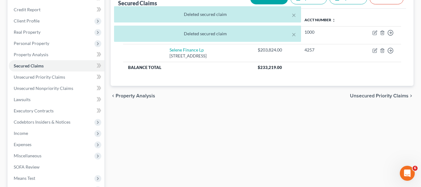
click at [31, 10] on div "× Deleted secured claim × [PERSON_NAME] secured claim" at bounding box center [207, 25] width 421 height 39
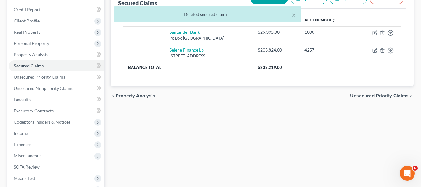
click at [31, 10] on div "× Deleted secured claim" at bounding box center [207, 15] width 421 height 19
click at [26, 8] on div "× Deleted secured claim" at bounding box center [207, 15] width 421 height 19
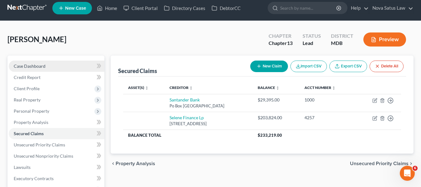
scroll to position [4, 0]
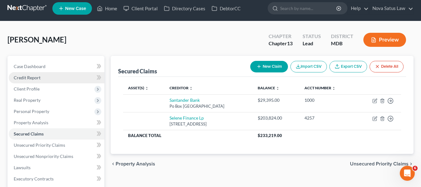
click at [25, 79] on span "Credit Report" at bounding box center [27, 77] width 27 height 5
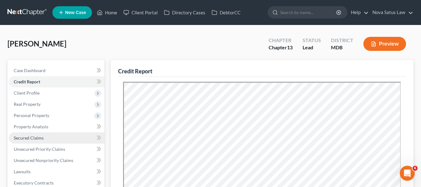
click at [27, 135] on span "Secured Claims" at bounding box center [29, 137] width 30 height 5
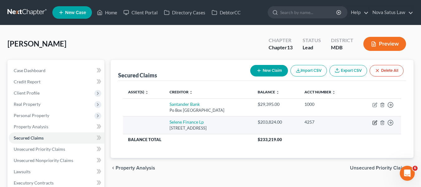
click at [373, 123] on icon "button" at bounding box center [374, 123] width 4 height 4
select select "45"
select select "0"
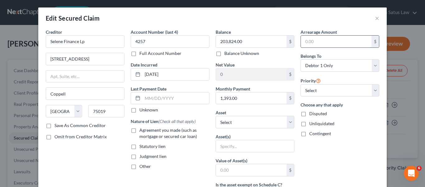
click at [328, 42] on input "text" at bounding box center [336, 42] width 71 height 12
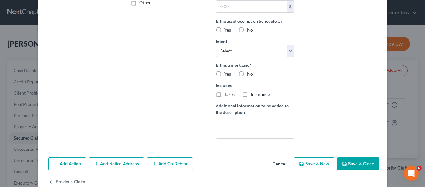
scroll to position [177, 0]
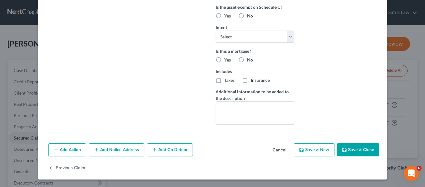
click at [348, 149] on button "Save & Close" at bounding box center [358, 149] width 42 height 13
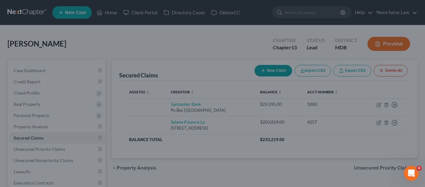
type input "35,000.00"
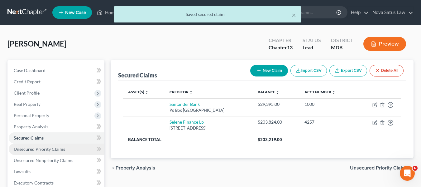
click at [64, 146] on link "Unsecured Priority Claims" at bounding box center [57, 148] width 96 height 11
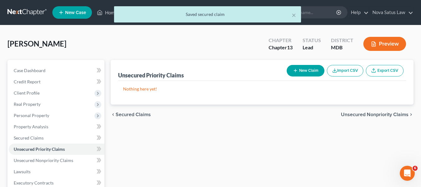
click at [291, 69] on button "New Claim" at bounding box center [306, 71] width 38 height 12
select select "0"
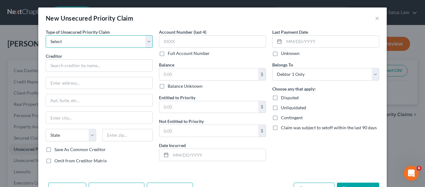
click at [121, 40] on select "Select Taxes & Other Government Units Domestic Support Obligations Extensions o…" at bounding box center [99, 41] width 107 height 12
select select "0"
click at [46, 35] on select "Select Taxes & Other Government Units Domestic Support Obligations Extensions o…" at bounding box center [99, 41] width 107 height 12
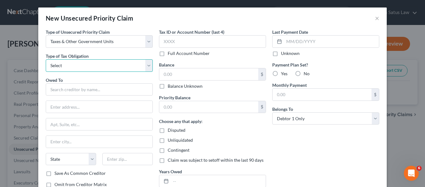
click at [89, 67] on select "Select Federal City State Franchise Tax Board Other" at bounding box center [99, 65] width 107 height 12
select select "0"
click at [46, 59] on select "Select Federal City State Franchise Tax Board Other" at bounding box center [99, 65] width 107 height 12
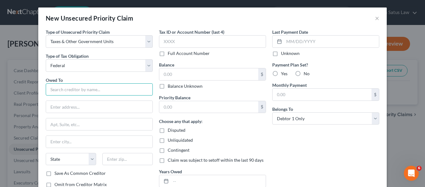
click at [67, 85] on input "text" at bounding box center [99, 89] width 107 height 12
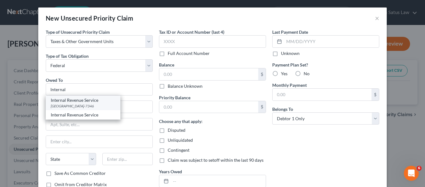
click at [82, 108] on div "[GEOGRAPHIC_DATA]-7346" at bounding box center [83, 105] width 65 height 5
type input "Internal Revenue Service"
type input "PO Box 7346"
type input "[GEOGRAPHIC_DATA]"
select select "39"
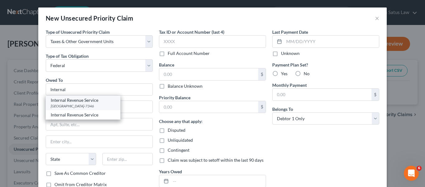
type input "19101-7346"
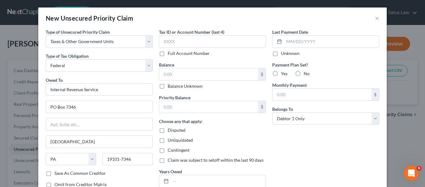
scroll to position [45, 0]
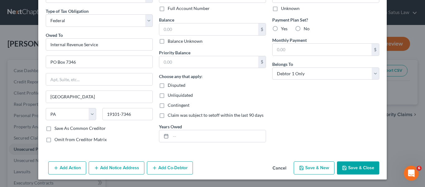
click at [349, 170] on button "Save & Close" at bounding box center [358, 167] width 42 height 13
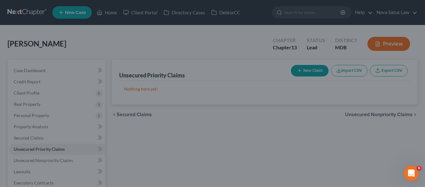
type input "0.00"
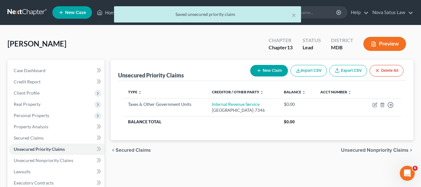
click at [258, 66] on button "New Claim" at bounding box center [269, 71] width 38 height 12
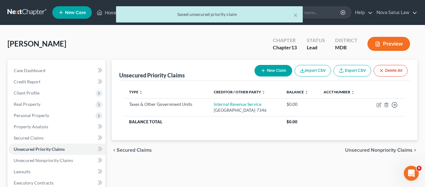
select select "0"
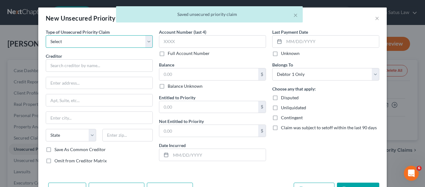
click at [110, 42] on select "Select Taxes & Other Government Units Domestic Support Obligations Extensions o…" at bounding box center [99, 41] width 107 height 12
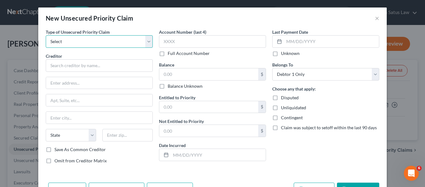
select select "0"
click at [46, 35] on select "Select Taxes & Other Government Units Domestic Support Obligations Extensions o…" at bounding box center [99, 41] width 107 height 12
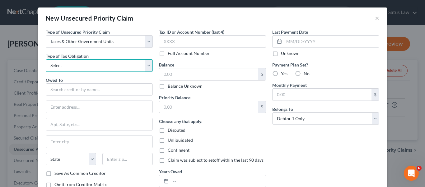
click at [83, 67] on select "Select Federal City State Franchise Tax Board Other" at bounding box center [99, 65] width 107 height 12
select select "2"
click at [46, 59] on select "Select Federal City State Franchise Tax Board Other" at bounding box center [99, 65] width 107 height 12
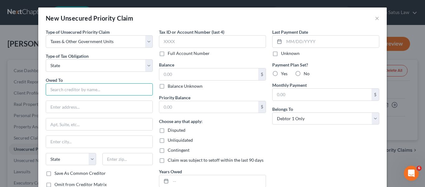
click at [69, 93] on input "text" at bounding box center [99, 89] width 107 height 12
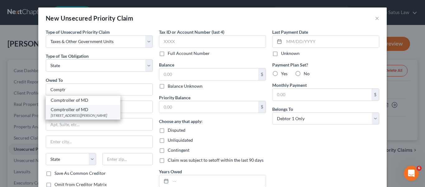
click at [76, 107] on div "Comptroller of MD" at bounding box center [83, 109] width 65 height 6
type input "Comptroller of MD"
type input "[STREET_ADDRESS][PERSON_NAME]"
type input "[GEOGRAPHIC_DATA]"
select select "21"
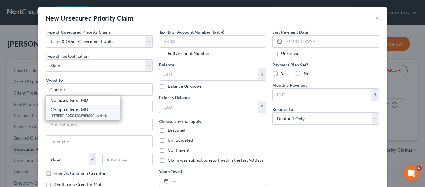
type input "21201"
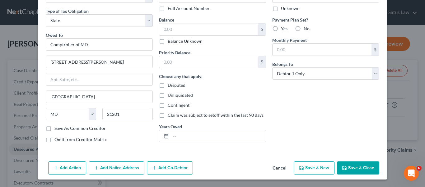
click at [360, 164] on button "Save & Close" at bounding box center [358, 167] width 42 height 13
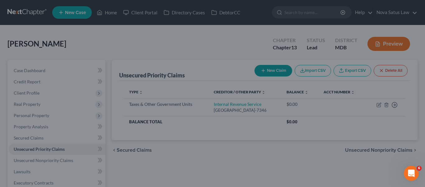
type input "0.00"
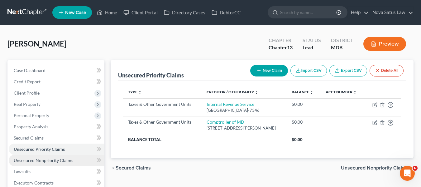
click at [62, 160] on span "Unsecured Nonpriority Claims" at bounding box center [43, 159] width 59 height 5
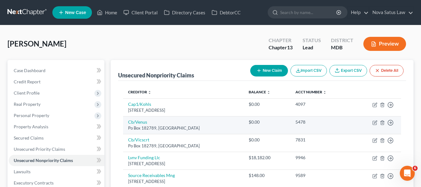
scroll to position [52, 0]
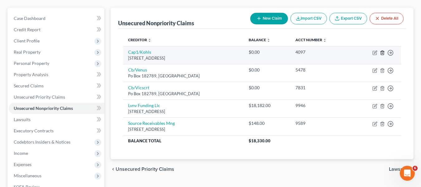
click at [383, 53] on icon "button" at bounding box center [382, 52] width 3 height 4
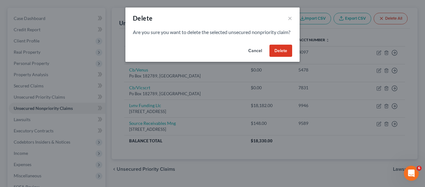
click at [281, 55] on button "Delete" at bounding box center [281, 51] width 23 height 12
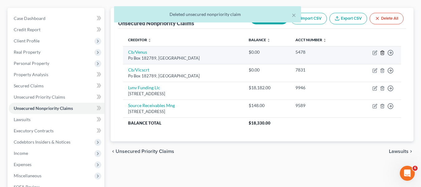
click at [381, 54] on icon "button" at bounding box center [382, 52] width 5 height 5
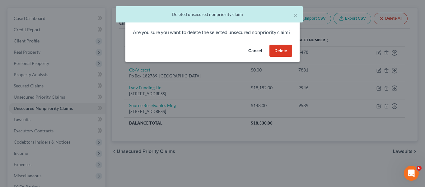
click at [279, 57] on button "Delete" at bounding box center [281, 51] width 23 height 12
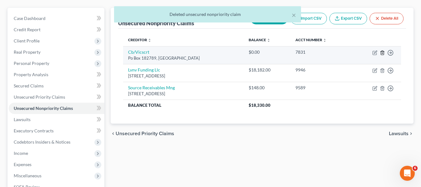
click at [382, 52] on icon "button" at bounding box center [382, 52] width 5 height 5
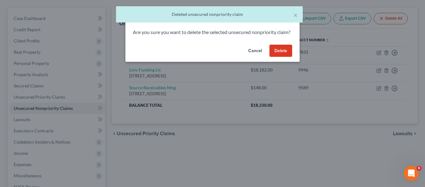
click at [275, 56] on button "Delete" at bounding box center [281, 51] width 23 height 12
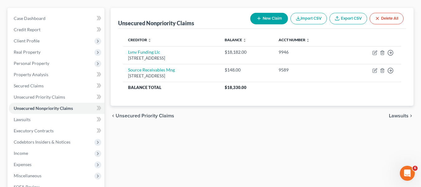
click at [260, 17] on button "New Claim" at bounding box center [269, 19] width 38 height 12
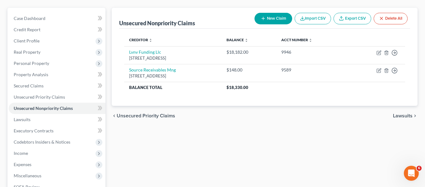
select select "0"
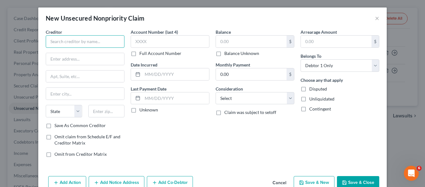
click at [78, 38] on input "text" at bounding box center [85, 41] width 79 height 12
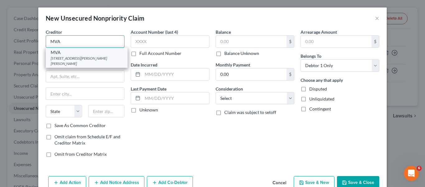
type input "MVA"
click at [79, 57] on div "[STREET_ADDRESS][PERSON_NAME][PERSON_NAME]" at bounding box center [87, 60] width 72 height 11
type input "[STREET_ADDRESS][PERSON_NAME]"
type input "[PERSON_NAME]"
select select "21"
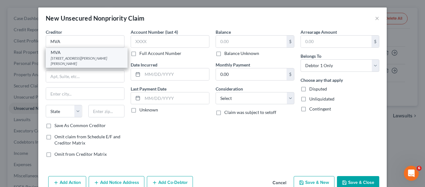
type input "21062"
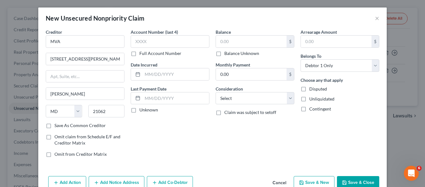
click at [347, 182] on button "Save & Close" at bounding box center [358, 182] width 42 height 13
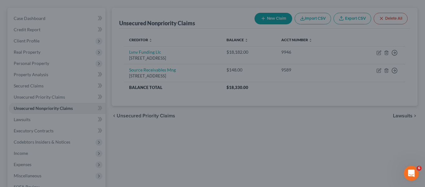
type input "0.00"
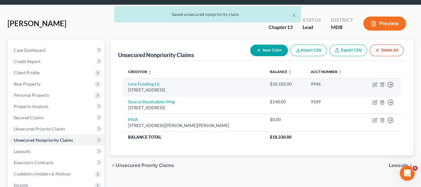
scroll to position [20, 0]
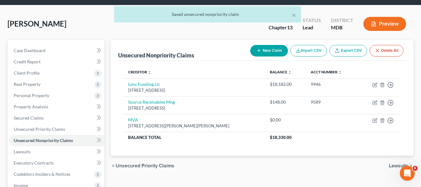
click at [262, 52] on button "New Claim" at bounding box center [269, 51] width 38 height 12
select select "0"
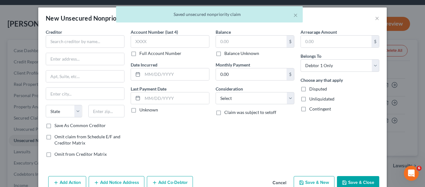
click at [78, 35] on div "Creditor *" at bounding box center [85, 38] width 79 height 19
click at [76, 40] on input "text" at bounding box center [85, 41] width 79 height 12
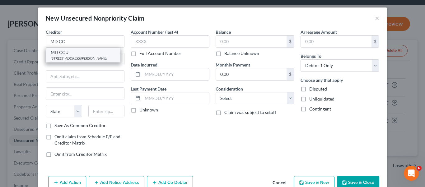
click at [80, 52] on div "MD CCU" at bounding box center [83, 52] width 65 height 6
type input "MD CCU"
type input "[STREET_ADDRESS][PERSON_NAME]"
type input "[GEOGRAPHIC_DATA]"
select select "21"
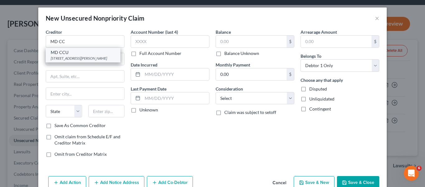
type input "21201"
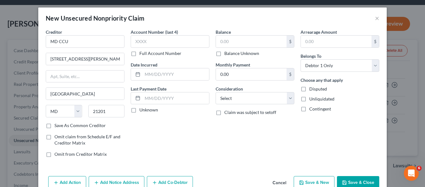
click at [340, 176] on button "Save & Close" at bounding box center [358, 182] width 42 height 13
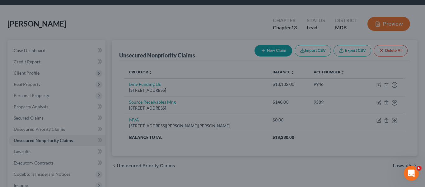
type input "0.00"
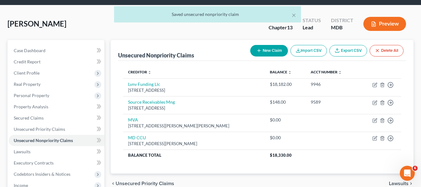
click at [271, 50] on button "New Claim" at bounding box center [269, 51] width 38 height 12
select select "0"
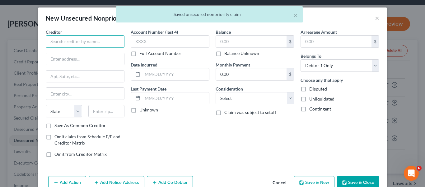
click at [74, 42] on input "text" at bounding box center [85, 41] width 79 height 12
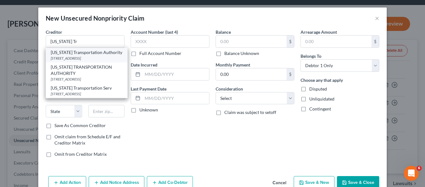
click at [76, 59] on div "[STREET_ADDRESS]" at bounding box center [87, 57] width 72 height 5
type input "[US_STATE] Transportation Authority"
type input "[STREET_ADDRESS]"
type input "[GEOGRAPHIC_DATA]"
select select "21"
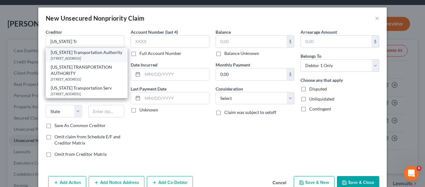
type input "21224"
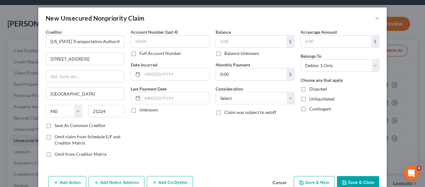
click at [359, 180] on button "Save & Close" at bounding box center [358, 182] width 42 height 13
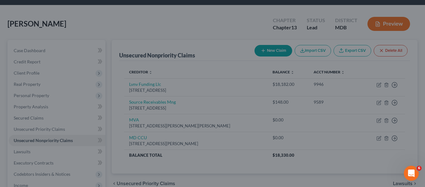
type input "0.00"
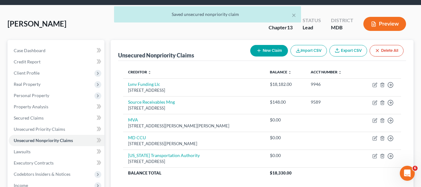
click at [270, 49] on button "New Claim" at bounding box center [269, 51] width 38 height 12
select select "0"
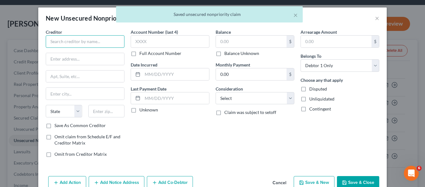
click at [104, 41] on input "text" at bounding box center [85, 41] width 79 height 12
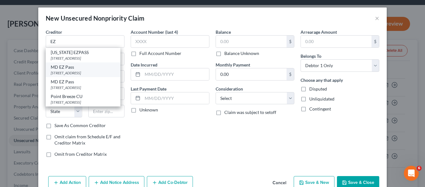
click at [93, 66] on div "MD EZ Pass" at bounding box center [83, 67] width 65 height 6
type input "MD EZ Pass"
type input "1 Turnpike Dr"
type input "[GEOGRAPHIC_DATA]"
select select "21"
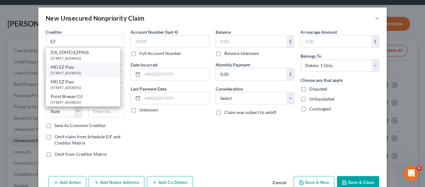
type input "21903"
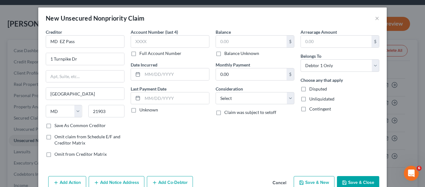
click at [346, 183] on button "Save & Close" at bounding box center [358, 182] width 42 height 13
type input "0.00"
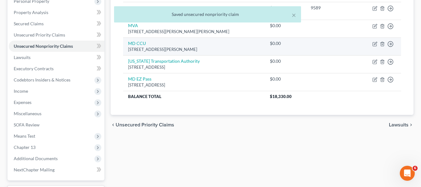
scroll to position [114, 0]
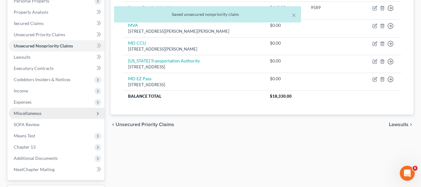
click at [41, 113] on span "Miscellaneous" at bounding box center [57, 112] width 96 height 11
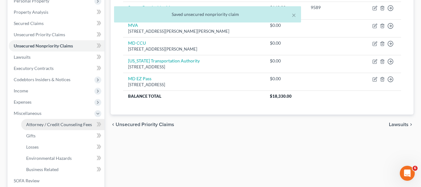
click at [45, 121] on span "Attorney / Credit Counseling Fees" at bounding box center [59, 123] width 66 height 5
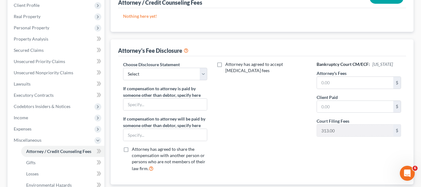
scroll to position [88, 0]
click at [161, 70] on select "Select [PERSON_NAME] Disclosure 7 Disclosure 13" at bounding box center [165, 73] width 84 height 12
select select "2"
click at [123, 67] on select "Select [PERSON_NAME] Disclosure 7 Disclosure 13" at bounding box center [165, 73] width 84 height 12
click at [140, 131] on input "text" at bounding box center [165, 134] width 84 height 12
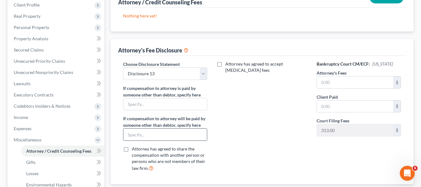
type input "Chapter 13 Trustee through plan"
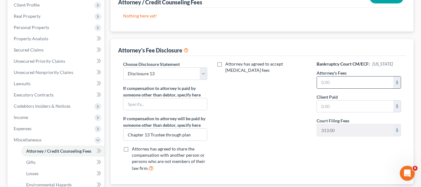
click at [340, 78] on input "text" at bounding box center [355, 82] width 76 height 12
type input "6,800"
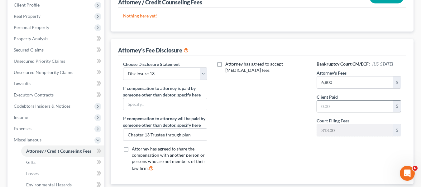
click at [337, 106] on input "text" at bounding box center [355, 106] width 76 height 12
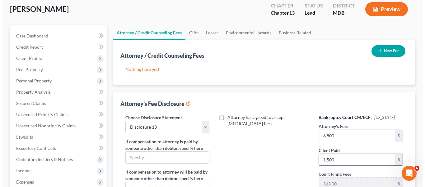
scroll to position [34, 0]
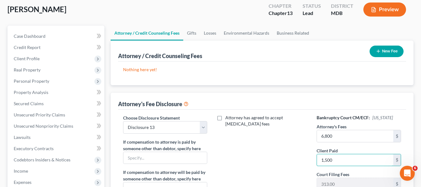
type input "1,500"
click at [387, 50] on button "New Fee" at bounding box center [386, 51] width 34 height 12
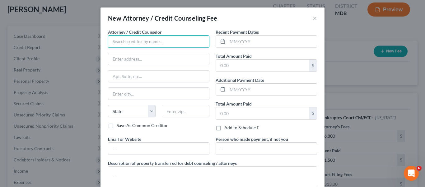
click at [129, 45] on input "text" at bounding box center [159, 41] width 102 height 12
type input "[PERSON_NAME] PA"
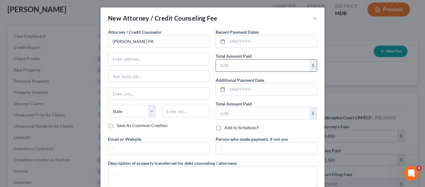
click at [275, 61] on input "text" at bounding box center [262, 65] width 93 height 12
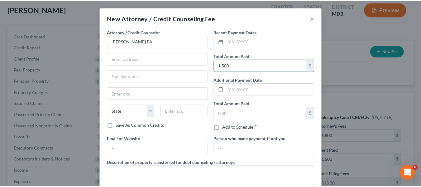
scroll to position [42, 0]
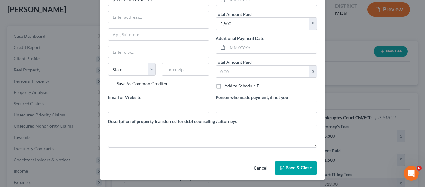
click at [294, 166] on span "Save & Close" at bounding box center [299, 167] width 26 height 5
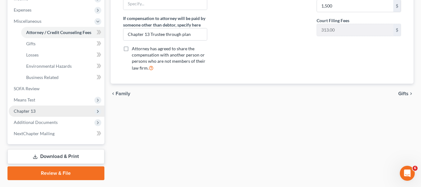
scroll to position [206, 0]
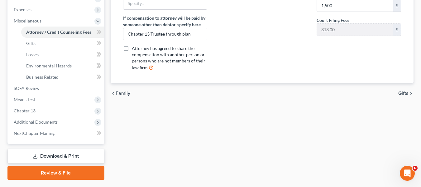
click at [51, 151] on link "Download & Print" at bounding box center [55, 156] width 97 height 15
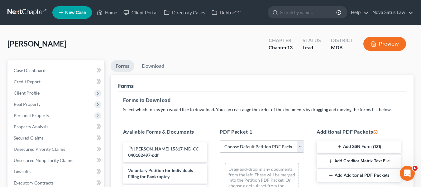
click at [263, 146] on select "Choose Default Petition PDF Packet Complete Bankruptcy Petition (all forms and …" at bounding box center [262, 146] width 84 height 12
click at [220, 140] on select "Choose Default Petition PDF Packet Complete Bankruptcy Petition (all forms and …" at bounding box center [262, 146] width 84 height 12
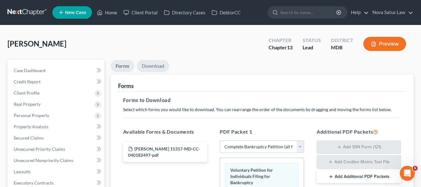
click at [150, 66] on link "Download" at bounding box center [153, 66] width 32 height 12
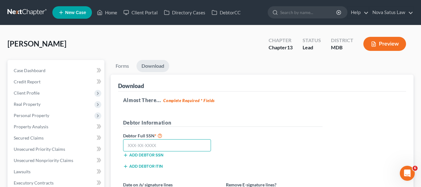
click at [128, 148] on input "text" at bounding box center [167, 145] width 88 height 12
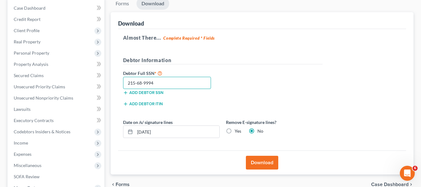
scroll to position [63, 0]
click at [256, 157] on button "Download" at bounding box center [262, 162] width 32 height 14
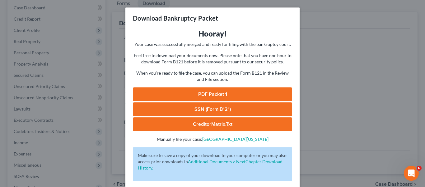
click at [185, 96] on link "PDF Packet 1" at bounding box center [212, 94] width 159 height 14
click at [220, 108] on link "SSN (Form B121)" at bounding box center [212, 109] width 159 height 14
click at [247, 25] on div "Download Bankruptcy Packet" at bounding box center [213, 17] width 174 height 21
click at [345, 30] on div "Download Bankruptcy Packet Hooray! Your case was successfully merged and ready …" at bounding box center [212, 93] width 425 height 187
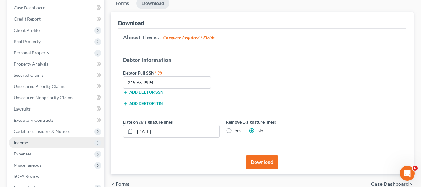
click at [30, 143] on span "Income" at bounding box center [57, 142] width 96 height 11
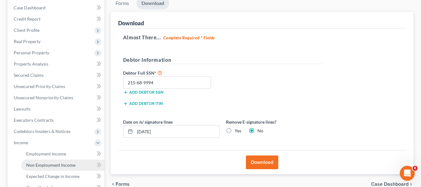
click at [44, 164] on span "Non Employment Income" at bounding box center [50, 164] width 49 height 5
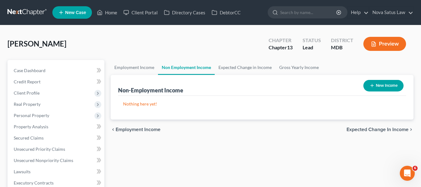
click at [366, 86] on button "New Income" at bounding box center [383, 86] width 40 height 12
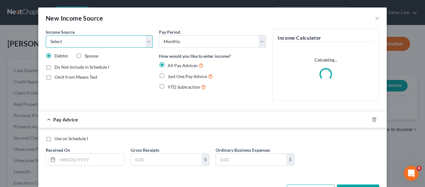
click at [122, 44] on select "Select Unemployment Disability (from employer) Pension Retirement Social Securi…" at bounding box center [99, 41] width 107 height 12
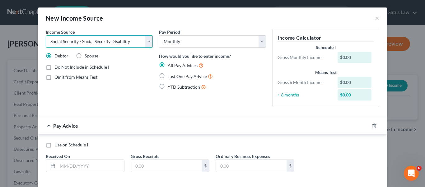
click at [46, 35] on select "Select Unemployment Disability (from employer) Pension Retirement Social Securi…" at bounding box center [99, 41] width 107 height 12
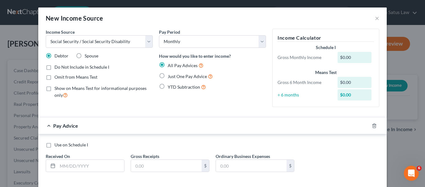
click at [168, 75] on label "Just One Pay Advice" at bounding box center [190, 76] width 45 height 7
click at [170, 75] on input "Just One Pay Advice" at bounding box center [172, 75] width 4 height 4
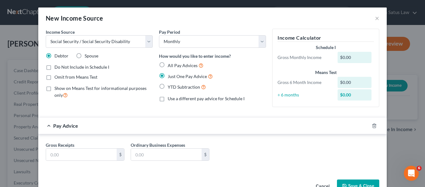
scroll to position [18, 0]
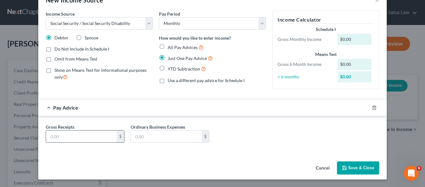
click at [64, 137] on input "text" at bounding box center [81, 136] width 71 height 12
click at [340, 165] on button "Save & Close" at bounding box center [358, 167] width 42 height 13
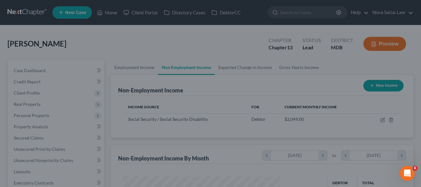
scroll to position [311339, 311281]
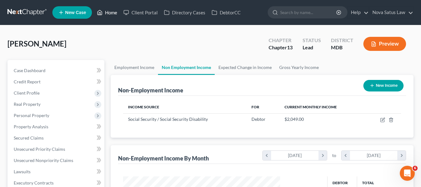
click at [108, 15] on link "Home" at bounding box center [107, 12] width 26 height 11
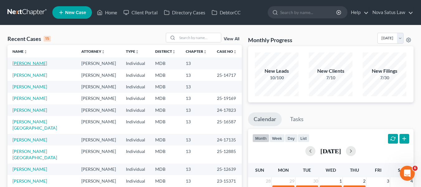
click at [24, 63] on link "[PERSON_NAME]" at bounding box center [29, 62] width 35 height 5
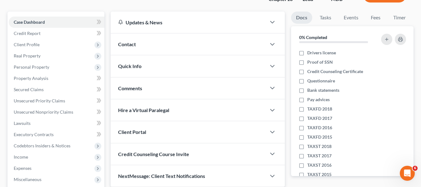
scroll to position [49, 0]
click at [27, 42] on span "Client Profile" at bounding box center [27, 43] width 26 height 5
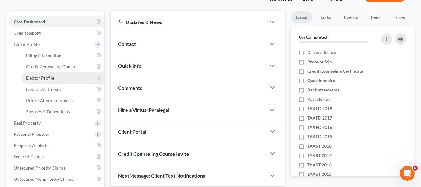
click at [47, 77] on span "Debtor Profile" at bounding box center [40, 77] width 28 height 5
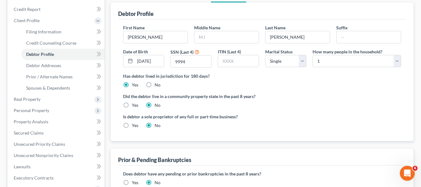
scroll to position [73, 0]
click at [216, 42] on input "text" at bounding box center [226, 37] width 64 height 12
click at [285, 58] on select "Select Single Married Separated Divorced Widowed" at bounding box center [285, 61] width 41 height 12
click at [265, 55] on select "Select Single Married Separated Divorced Widowed" at bounding box center [285, 61] width 41 height 12
click at [58, 64] on span "Debtor Addresses" at bounding box center [43, 64] width 35 height 5
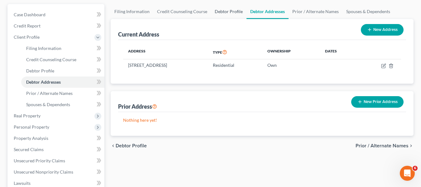
scroll to position [56, 0]
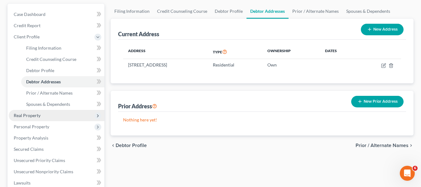
click at [40, 116] on span "Real Property" at bounding box center [57, 115] width 96 height 11
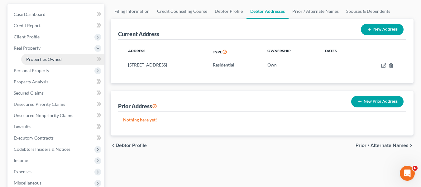
click at [55, 57] on span "Properties Owned" at bounding box center [44, 58] width 36 height 5
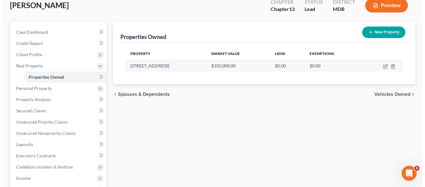
scroll to position [39, 0]
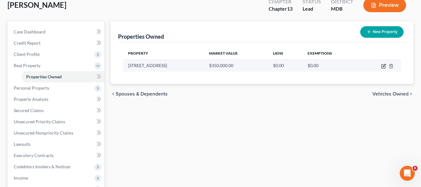
click at [385, 65] on icon "button" at bounding box center [383, 65] width 3 height 3
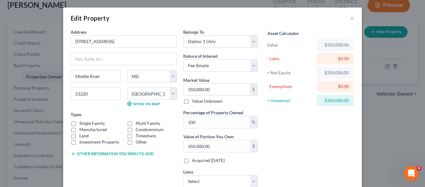
scroll to position [37, 0]
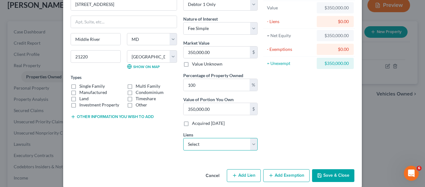
click at [202, 149] on select "Select Selene Finance Lp - $203,824.00 Santander Bank - $29,395.00" at bounding box center [220, 144] width 74 height 12
click at [183, 138] on select "Select Selene Finance Lp - $203,824.00 Santander Bank - $29,395.00" at bounding box center [220, 144] width 74 height 12
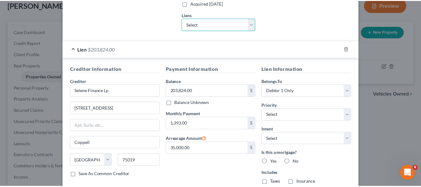
scroll to position [199, 0]
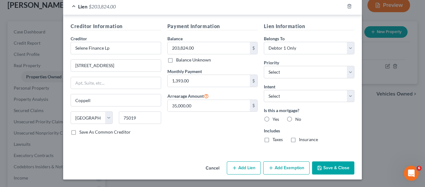
click at [322, 170] on button "Save & Close" at bounding box center [333, 167] width 42 height 13
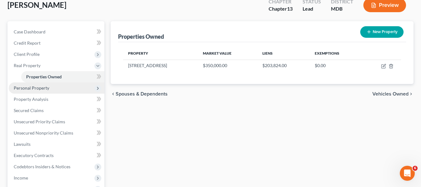
click at [35, 88] on span "Personal Property" at bounding box center [32, 87] width 36 height 5
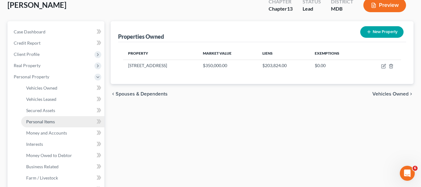
click at [39, 125] on link "Personal Items" at bounding box center [62, 121] width 83 height 11
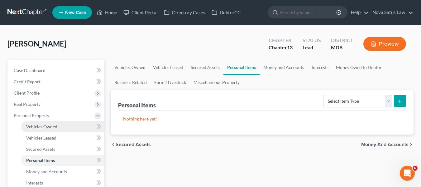
click at [40, 125] on span "Vehicles Owned" at bounding box center [41, 126] width 31 height 5
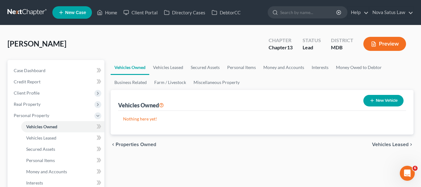
click at [376, 102] on button "New Vehicle" at bounding box center [383, 101] width 40 height 12
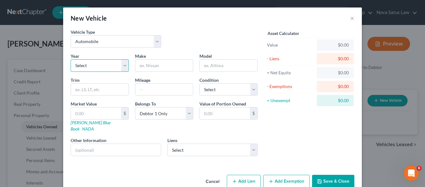
click at [113, 64] on select "Select 2026 2025 2024 2023 2022 2021 2020 2019 2018 2017 2016 2015 2014 2013 20…" at bounding box center [100, 65] width 58 height 12
click at [71, 59] on select "Select 2026 2025 2024 2023 2022 2021 2020 2019 2018 2017 2016 2015 2014 2013 20…" at bounding box center [100, 65] width 58 height 12
click at [154, 66] on input "text" at bounding box center [164, 65] width 58 height 12
click at [208, 67] on input "text" at bounding box center [229, 65] width 58 height 12
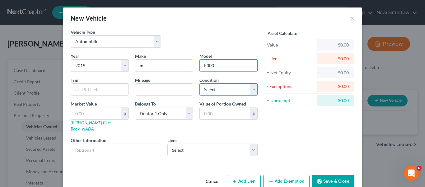
click at [221, 88] on select "Select Excellent Very Good Good Fair Poor" at bounding box center [229, 89] width 58 height 12
click at [200, 83] on select "Select Excellent Very Good Good Fair Poor" at bounding box center [229, 89] width 58 height 12
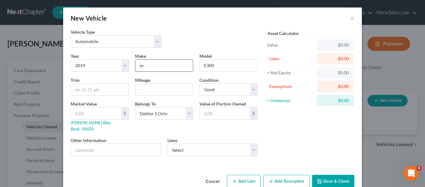
click at [155, 71] on input "m" at bounding box center [164, 65] width 58 height 12
click at [153, 89] on input "text" at bounding box center [164, 89] width 58 height 12
click at [317, 178] on icon "button" at bounding box center [319, 180] width 5 height 5
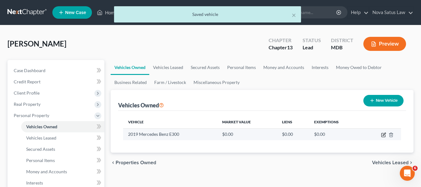
click at [384, 134] on icon "button" at bounding box center [383, 133] width 3 height 3
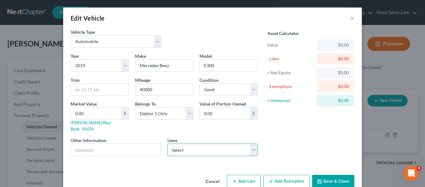
click at [226, 148] on select "Select Santander Bank - $29,395.00" at bounding box center [213, 149] width 91 height 12
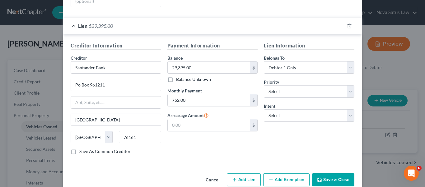
scroll to position [149, 0]
click at [327, 173] on button "Save & Close" at bounding box center [333, 179] width 42 height 13
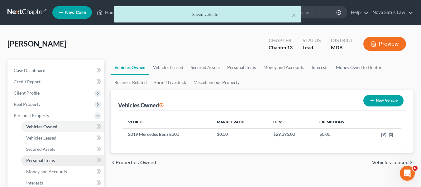
click at [52, 160] on span "Personal Items" at bounding box center [40, 159] width 29 height 5
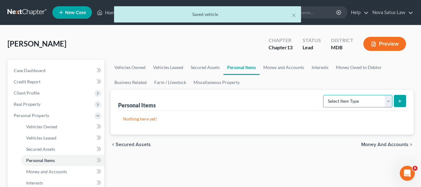
click at [340, 106] on select "Select Item Type Clothing Collectibles Of Value Electronics Firearms Household …" at bounding box center [357, 101] width 69 height 12
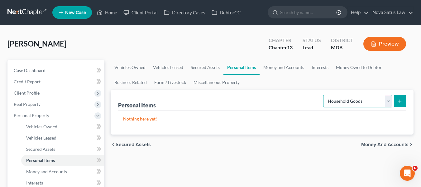
click at [324, 95] on select "Select Item Type Clothing Collectibles Of Value Electronics Firearms Household …" at bounding box center [357, 101] width 69 height 12
click at [397, 99] on button "submit" at bounding box center [400, 101] width 12 height 12
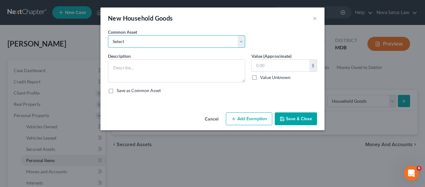
click at [222, 45] on select "Select All household goods and furnishings" at bounding box center [176, 41] width 137 height 12
click at [108, 35] on select "Select All household goods and furnishings" at bounding box center [176, 41] width 137 height 12
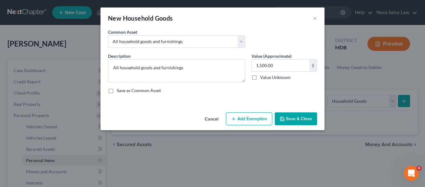
click at [253, 113] on button "Add Exemption" at bounding box center [249, 118] width 46 height 13
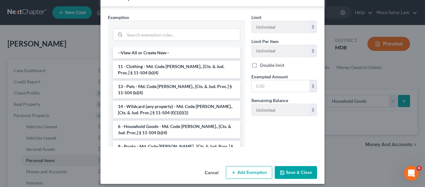
scroll to position [114, 0]
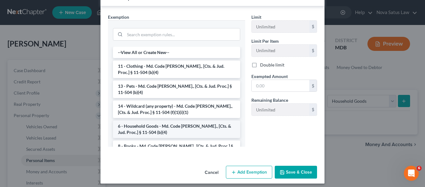
click at [176, 126] on li "6 - Household Goods - Md. Code [PERSON_NAME]., [Cts. & Jud. Proc.] § 11-504 (b)…" at bounding box center [176, 128] width 127 height 17
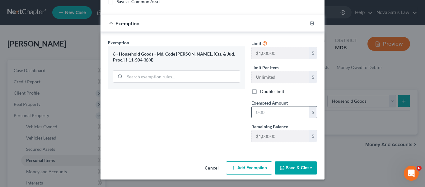
click at [274, 112] on input "text" at bounding box center [281, 112] width 58 height 12
click at [253, 166] on button "Add Exemption" at bounding box center [249, 167] width 46 height 13
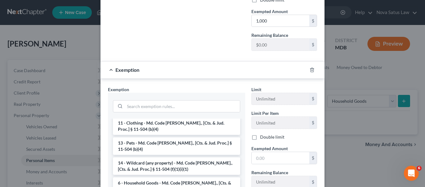
scroll to position [15, 0]
click at [191, 166] on li "14 - Wildcard (any property) - Md. Code [PERSON_NAME]., [Cts. & Jud. Proc.] § 1…" at bounding box center [176, 165] width 127 height 17
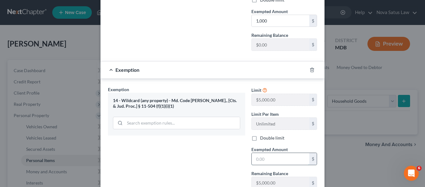
click at [282, 157] on input "text" at bounding box center [281, 159] width 58 height 12
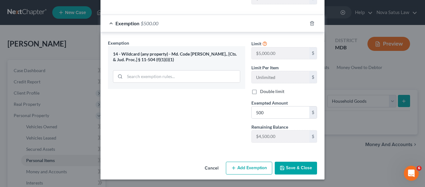
click at [289, 168] on button "Save & Close" at bounding box center [296, 167] width 42 height 13
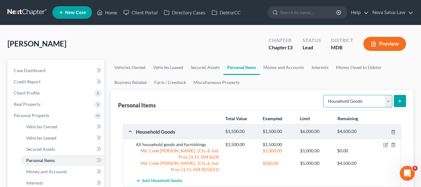
click at [344, 105] on select "Select Item Type Clothing Collectibles Of Value Electronics Firearms Household …" at bounding box center [357, 101] width 69 height 12
click at [324, 95] on select "Select Item Type Clothing Collectibles Of Value Electronics Firearms Household …" at bounding box center [357, 101] width 69 height 12
click at [396, 101] on button "submit" at bounding box center [400, 101] width 12 height 12
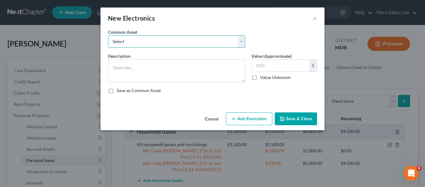
click at [218, 41] on select "Select All electronics including TV's computers music equipment etc" at bounding box center [176, 41] width 137 height 12
click at [108, 35] on select "Select All electronics including TV's computers music equipment etc" at bounding box center [176, 41] width 137 height 12
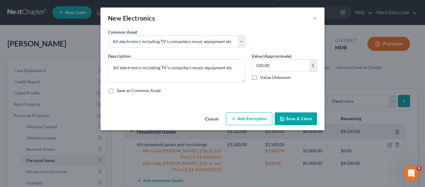
click at [241, 115] on button "Add Exemption" at bounding box center [249, 118] width 46 height 13
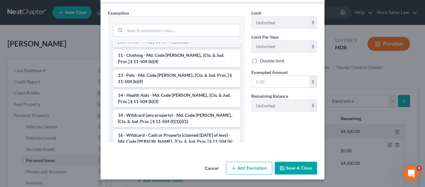
scroll to position [67, 0]
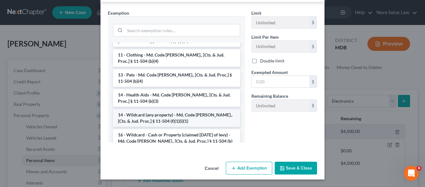
click at [166, 109] on li "14 - Wildcard (any property) - Md. Code [PERSON_NAME]., [Cts. & Jud. Proc.] § 1…" at bounding box center [176, 117] width 127 height 17
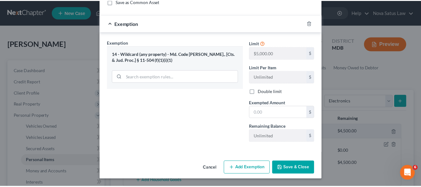
scroll to position [89, 0]
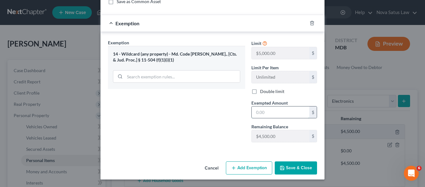
click at [270, 108] on input "text" at bounding box center [281, 112] width 58 height 12
click at [281, 163] on button "Save & Close" at bounding box center [296, 167] width 42 height 13
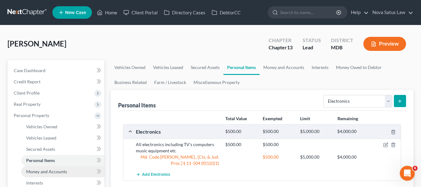
click at [65, 172] on span "Money and Accounts" at bounding box center [46, 170] width 41 height 5
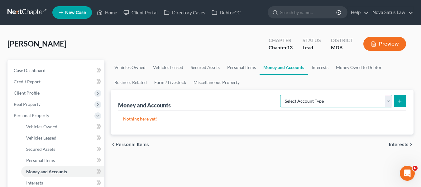
click at [347, 105] on select "Select Account Type Brokerage Cash on Hand Certificates of Deposit Checking Acc…" at bounding box center [336, 101] width 112 height 12
click at [281, 95] on select "Select Account Type Brokerage Cash on Hand Certificates of Deposit Checking Acc…" at bounding box center [336, 101] width 112 height 12
click at [399, 99] on icon "submit" at bounding box center [399, 100] width 5 height 5
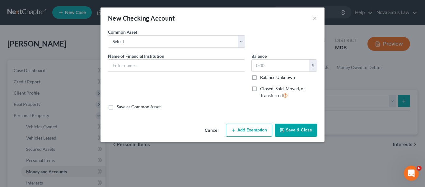
click at [214, 49] on div "Common Asset Select HarCO FCU balance as of" at bounding box center [213, 41] width 216 height 24
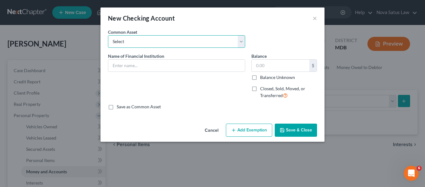
click at [205, 44] on select "Select HarCO FCU balance as of" at bounding box center [176, 41] width 137 height 12
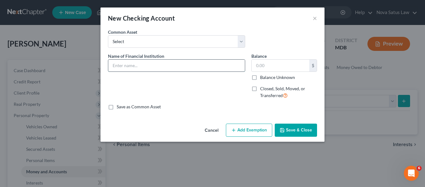
click at [158, 66] on input "text" at bounding box center [176, 65] width 137 height 12
click at [288, 127] on button "Save & Close" at bounding box center [296, 129] width 42 height 13
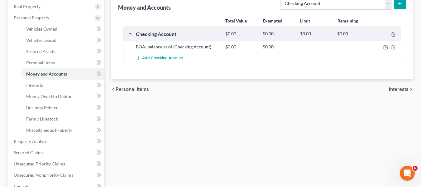
scroll to position [98, 0]
click at [159, 58] on span "Add Checking Account" at bounding box center [162, 57] width 41 height 5
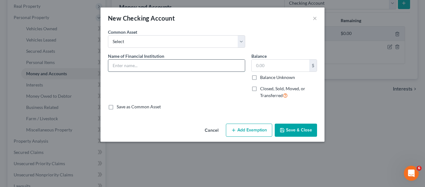
click at [152, 67] on input "text" at bounding box center [176, 65] width 137 height 12
click at [297, 130] on button "Save & Close" at bounding box center [296, 129] width 42 height 13
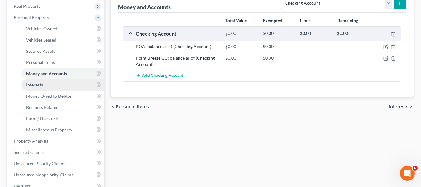
click at [50, 82] on link "Interests" at bounding box center [62, 84] width 83 height 11
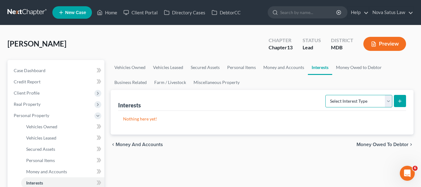
click at [348, 97] on select "Select Interest Type 401K Annuity Bond Education IRA Government Bond Government…" at bounding box center [358, 101] width 67 height 12
click at [326, 95] on select "Select Interest Type 401K Annuity Bond Education IRA Government Bond Government…" at bounding box center [358, 101] width 67 height 12
click at [402, 102] on button "submit" at bounding box center [400, 101] width 12 height 12
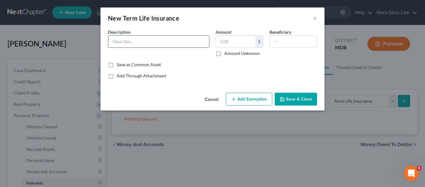
click at [147, 45] on input "text" at bounding box center [158, 42] width 101 height 12
click at [294, 99] on button "Save & Close" at bounding box center [296, 99] width 42 height 13
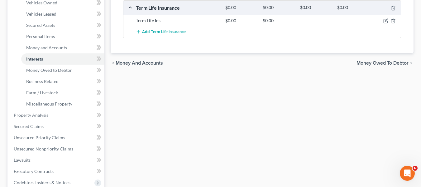
scroll to position [124, 0]
click at [43, 124] on span "Secured Claims" at bounding box center [29, 125] width 30 height 5
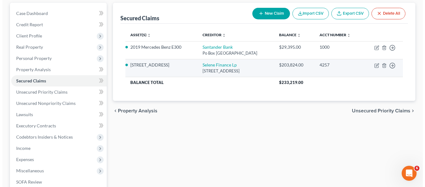
scroll to position [57, 0]
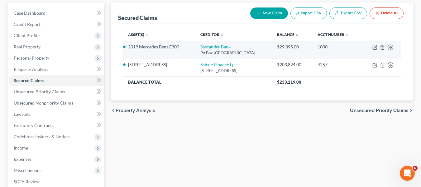
click at [209, 45] on link "Santander Bank" at bounding box center [215, 46] width 30 height 5
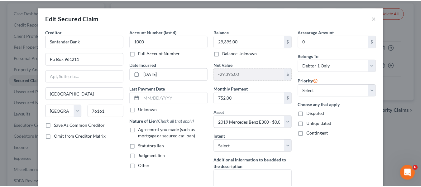
scroll to position [69, 0]
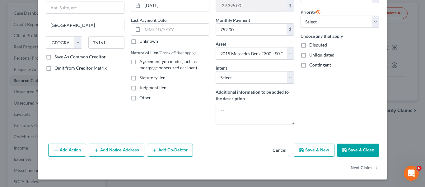
click at [348, 148] on button "Save & Close" at bounding box center [358, 149] width 42 height 13
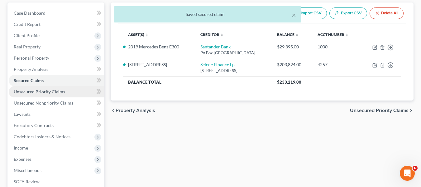
click at [55, 89] on span "Unsecured Priority Claims" at bounding box center [39, 91] width 51 height 5
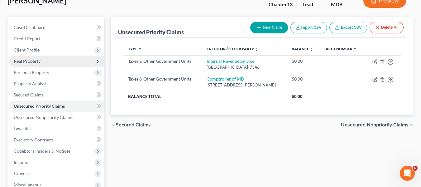
scroll to position [43, 0]
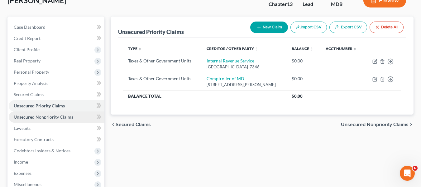
click at [69, 117] on span "Unsecured Nonpriority Claims" at bounding box center [43, 116] width 59 height 5
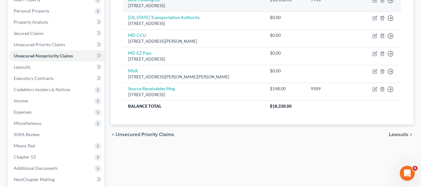
scroll to position [75, 0]
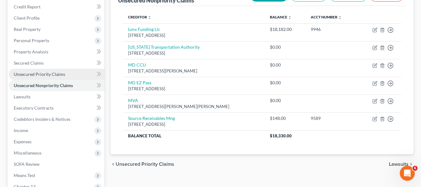
click at [50, 78] on link "Unsecured Priority Claims" at bounding box center [57, 74] width 96 height 11
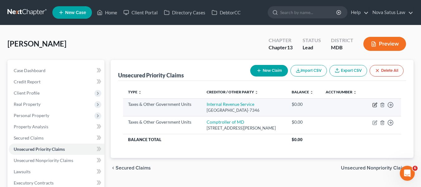
click at [373, 104] on icon "button" at bounding box center [374, 104] width 5 height 5
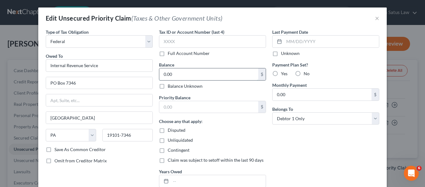
click at [202, 73] on input "0.00" at bounding box center [208, 74] width 99 height 12
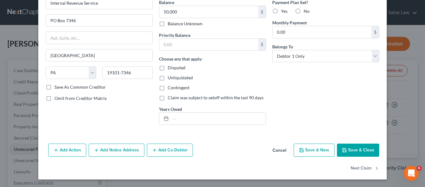
click at [344, 151] on icon "button" at bounding box center [344, 149] width 5 height 5
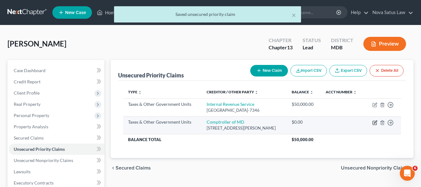
click at [374, 123] on icon "button" at bounding box center [375, 121] width 3 height 3
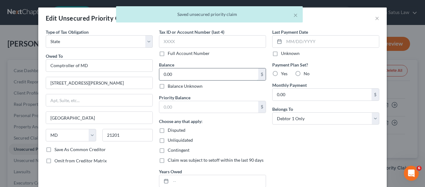
click at [219, 78] on input "0.00" at bounding box center [208, 74] width 99 height 12
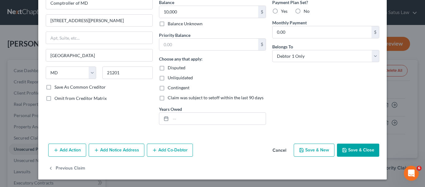
click at [343, 146] on button "Save & Close" at bounding box center [358, 149] width 42 height 13
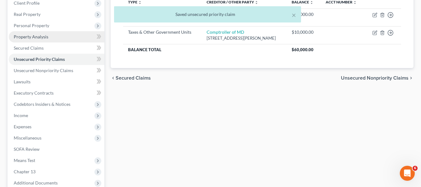
scroll to position [90, 0]
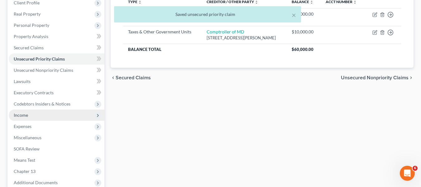
click at [25, 118] on span "Income" at bounding box center [57, 114] width 96 height 11
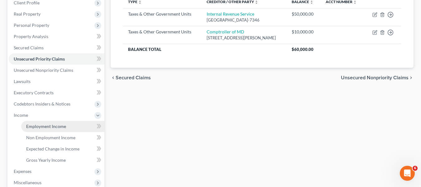
click at [33, 125] on span "Employment Income" at bounding box center [46, 125] width 40 height 5
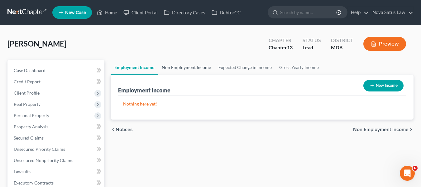
click at [179, 67] on link "Non Employment Income" at bounding box center [186, 67] width 57 height 15
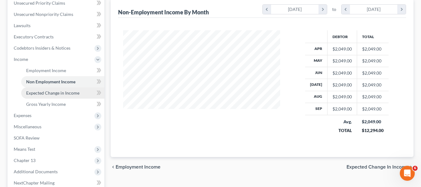
scroll to position [146, 0]
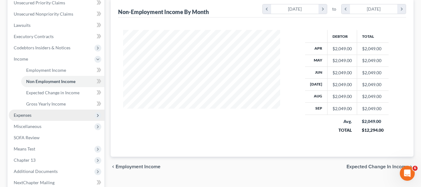
click at [32, 112] on span "Expenses" at bounding box center [57, 114] width 96 height 11
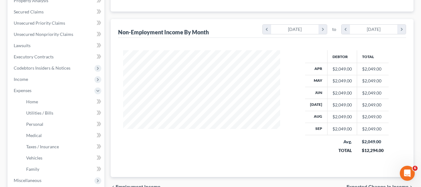
scroll to position [126, 0]
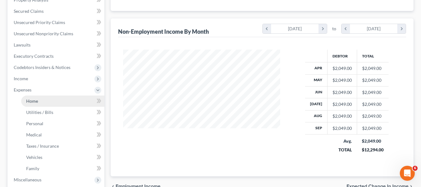
click at [37, 102] on span "Home" at bounding box center [32, 100] width 12 height 5
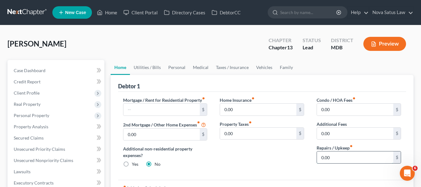
click at [338, 158] on input "0.00" at bounding box center [355, 157] width 76 height 12
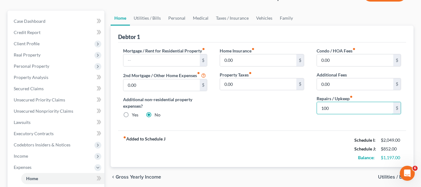
scroll to position [50, 0]
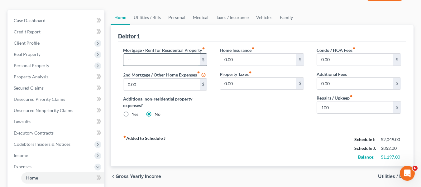
click at [139, 65] on input "text" at bounding box center [161, 60] width 76 height 12
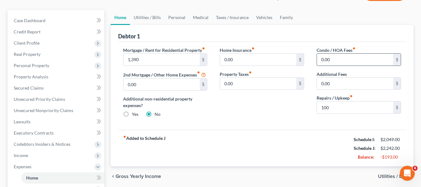
click at [336, 60] on input "0.00" at bounding box center [355, 60] width 76 height 12
click at [148, 19] on link "Utilities / Bills" at bounding box center [147, 17] width 35 height 15
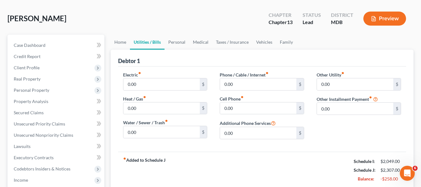
scroll to position [26, 0]
click at [163, 83] on input "0.00" at bounding box center [161, 84] width 76 height 12
click at [150, 128] on input "0.00" at bounding box center [161, 132] width 76 height 12
click at [256, 84] on input "0.00" at bounding box center [258, 84] width 76 height 12
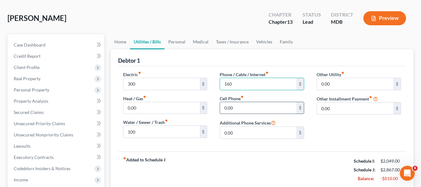
click at [246, 107] on input "0.00" at bounding box center [258, 108] width 76 height 12
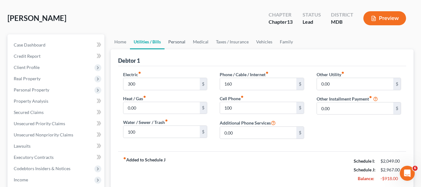
click at [178, 41] on link "Personal" at bounding box center [176, 41] width 25 height 15
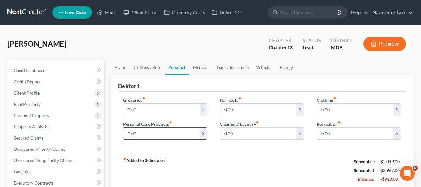
click at [158, 132] on input "0.00" at bounding box center [161, 133] width 76 height 12
click at [242, 135] on input "0.00" at bounding box center [258, 133] width 76 height 12
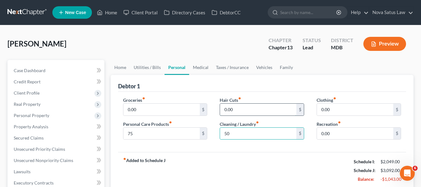
click at [240, 108] on input "0.00" at bounding box center [258, 109] width 76 height 12
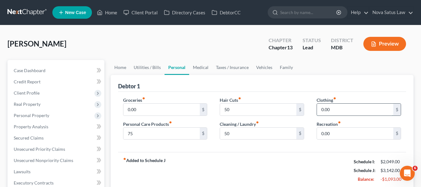
click at [343, 112] on input "0.00" at bounding box center [355, 109] width 76 height 12
click at [342, 132] on input "0.00" at bounding box center [355, 133] width 76 height 12
click at [187, 109] on input "0.00" at bounding box center [161, 109] width 76 height 12
click at [198, 65] on link "Medical" at bounding box center [200, 67] width 23 height 15
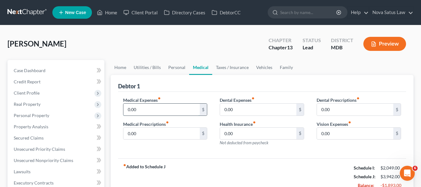
click at [159, 107] on input "0.00" at bounding box center [161, 109] width 76 height 12
click at [263, 67] on link "Vehicles" at bounding box center [264, 67] width 24 height 15
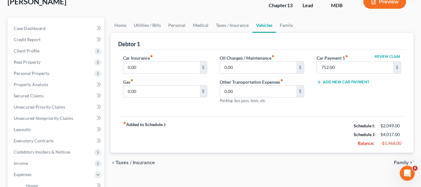
scroll to position [42, 0]
click at [206, 25] on link "Medical" at bounding box center [200, 24] width 23 height 15
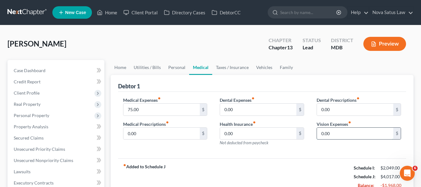
click at [345, 134] on input "0.00" at bounding box center [355, 133] width 76 height 12
click at [264, 67] on link "Vehicles" at bounding box center [264, 67] width 24 height 15
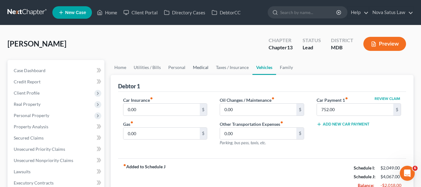
click at [197, 65] on link "Medical" at bounding box center [200, 67] width 23 height 15
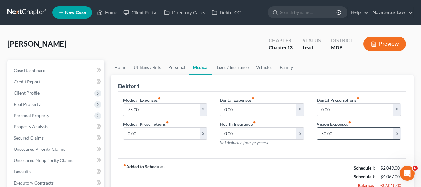
click at [351, 131] on input "50.00" at bounding box center [355, 133] width 76 height 12
click at [266, 66] on link "Vehicles" at bounding box center [264, 67] width 24 height 15
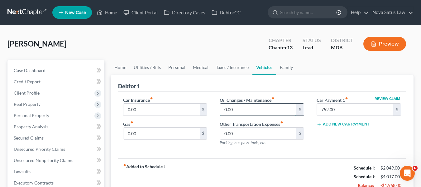
click at [245, 109] on input "0.00" at bounding box center [258, 109] width 76 height 12
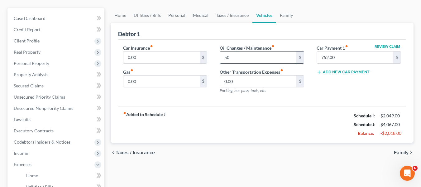
scroll to position [52, 0]
click at [164, 60] on input "0.00" at bounding box center [161, 57] width 76 height 12
click at [145, 81] on input "0.00" at bounding box center [161, 81] width 76 height 12
click at [285, 14] on link "Family" at bounding box center [286, 14] width 21 height 15
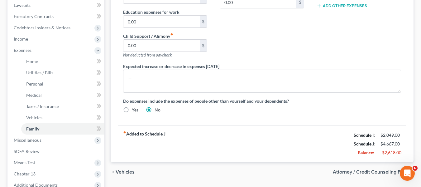
scroll to position [167, 0]
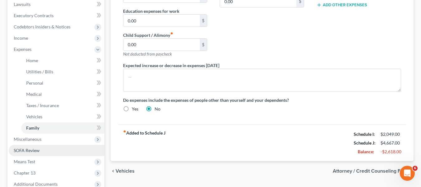
click at [21, 149] on span "SOFA Review" at bounding box center [27, 149] width 26 height 5
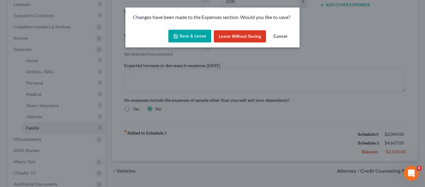
click at [189, 37] on button "Save & Leave" at bounding box center [189, 36] width 43 height 13
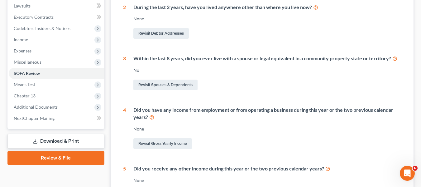
scroll to position [166, 0]
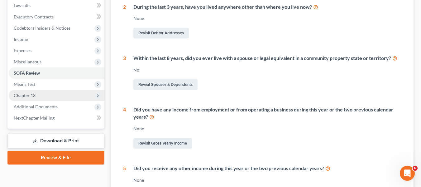
click at [40, 96] on span "Chapter 13" at bounding box center [57, 95] width 96 height 11
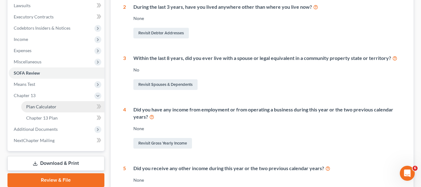
click at [45, 105] on span "Plan Calculator" at bounding box center [41, 106] width 30 height 5
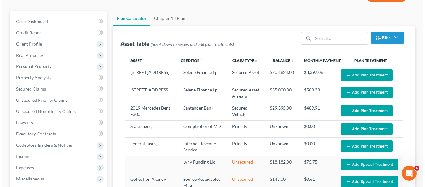
scroll to position [49, 0]
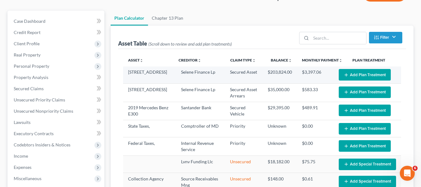
click at [354, 72] on button "Add Plan Treatment" at bounding box center [365, 75] width 52 height 12
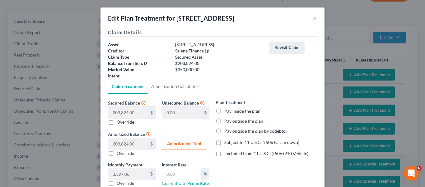
click at [225, 121] on label "Pay outside the plan" at bounding box center [244, 121] width 39 height 6
click at [227, 121] on input "Pay outside the plan" at bounding box center [229, 120] width 4 height 4
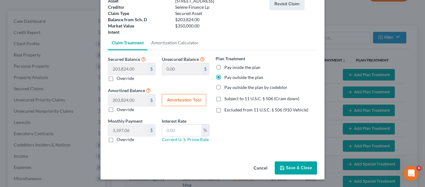
click at [291, 164] on button "Save & Close" at bounding box center [296, 167] width 42 height 13
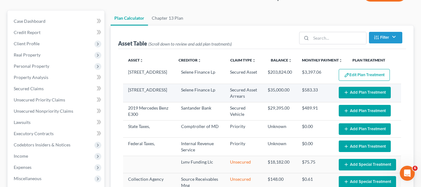
click at [350, 92] on button "Add Plan Treatment" at bounding box center [365, 93] width 52 height 12
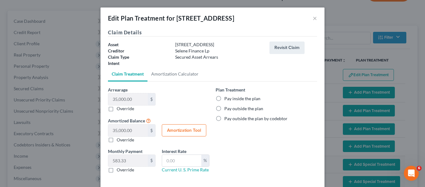
click at [225, 98] on label "Pay inside the plan" at bounding box center [243, 98] width 36 height 6
click at [227, 98] on input "Pay inside the plan" at bounding box center [229, 97] width 4 height 4
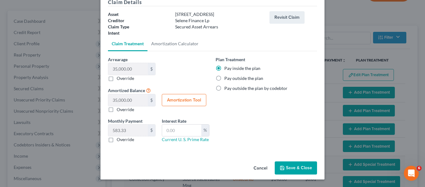
click at [279, 164] on button "Save & Close" at bounding box center [296, 167] width 42 height 13
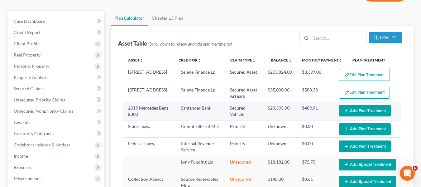
click at [347, 112] on button "Add Plan Treatment" at bounding box center [365, 111] width 52 height 12
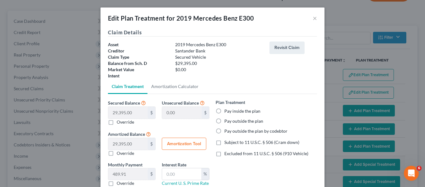
click at [225, 122] on label "Pay outside the plan" at bounding box center [244, 121] width 39 height 6
click at [227, 122] on input "Pay outside the plan" at bounding box center [229, 120] width 4 height 4
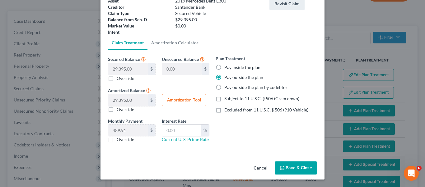
click at [289, 167] on button "Save & Close" at bounding box center [296, 167] width 42 height 13
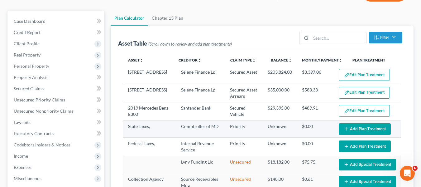
click at [352, 127] on button "Add Plan Treatment" at bounding box center [365, 129] width 52 height 12
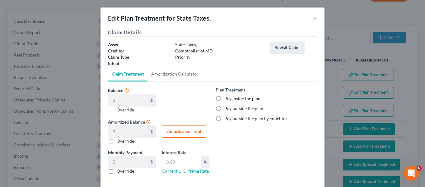
click at [225, 98] on label "Pay inside the plan" at bounding box center [243, 98] width 36 height 6
click at [227, 98] on input "Pay inside the plan" at bounding box center [229, 97] width 4 height 4
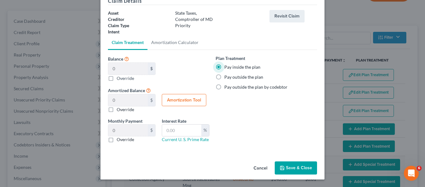
click at [282, 164] on button "Save & Close" at bounding box center [296, 167] width 42 height 13
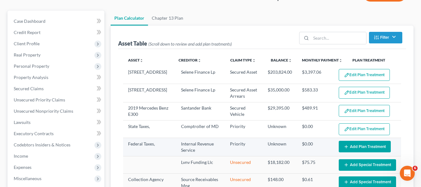
click at [355, 142] on button "Add Plan Treatment" at bounding box center [365, 146] width 52 height 12
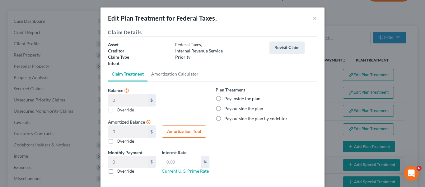
click at [225, 98] on label "Pay inside the plan" at bounding box center [243, 98] width 36 height 6
click at [227, 98] on input "Pay inside the plan" at bounding box center [229, 97] width 4 height 4
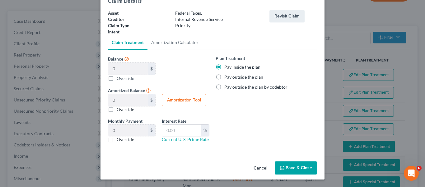
click at [285, 166] on button "Save & Close" at bounding box center [296, 167] width 42 height 13
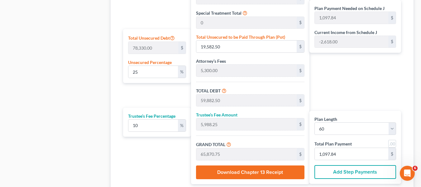
scroll to position [371, 0]
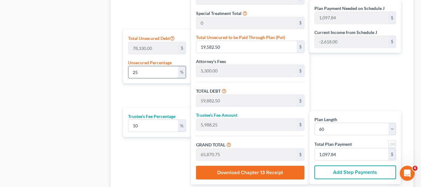
click at [151, 69] on input "25" at bounding box center [153, 72] width 50 height 12
